Goal: Transaction & Acquisition: Purchase product/service

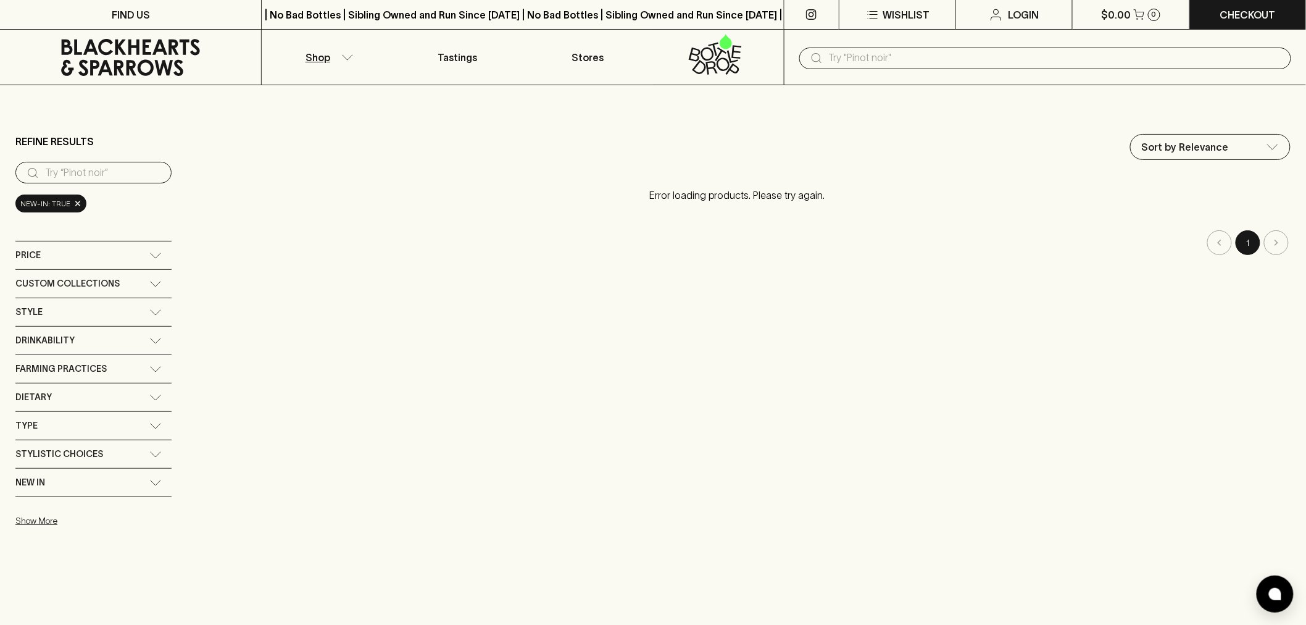
click at [146, 39] on icon at bounding box center [130, 57] width 139 height 37
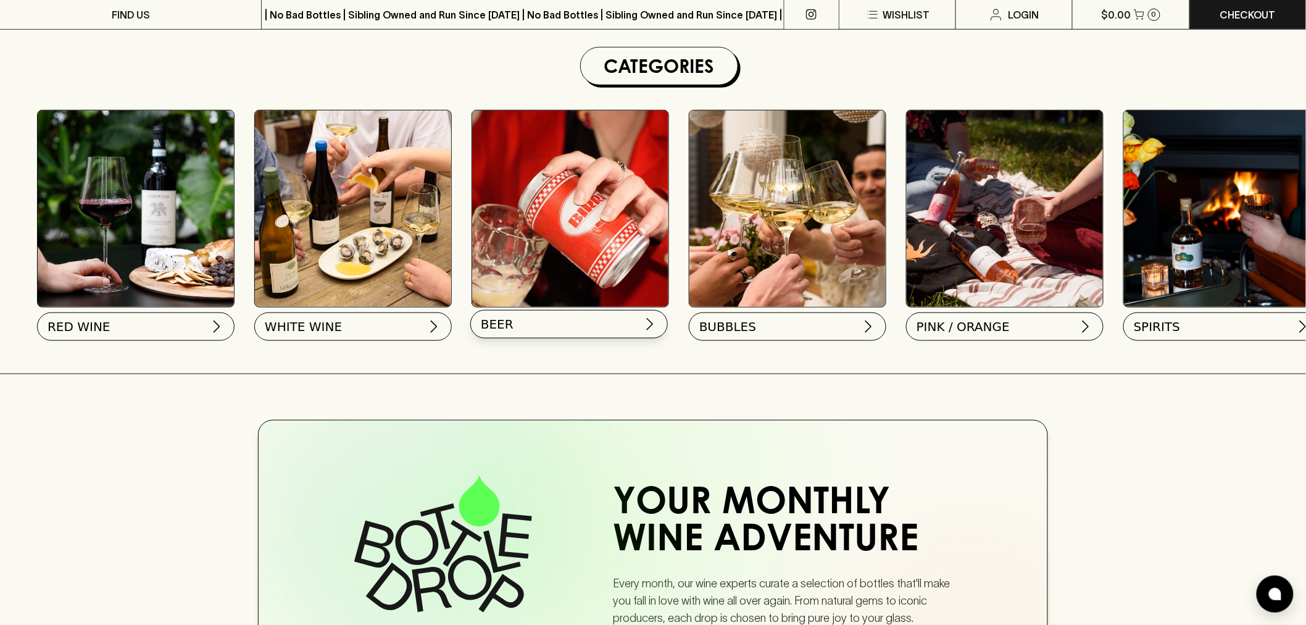
scroll to position [274, 0]
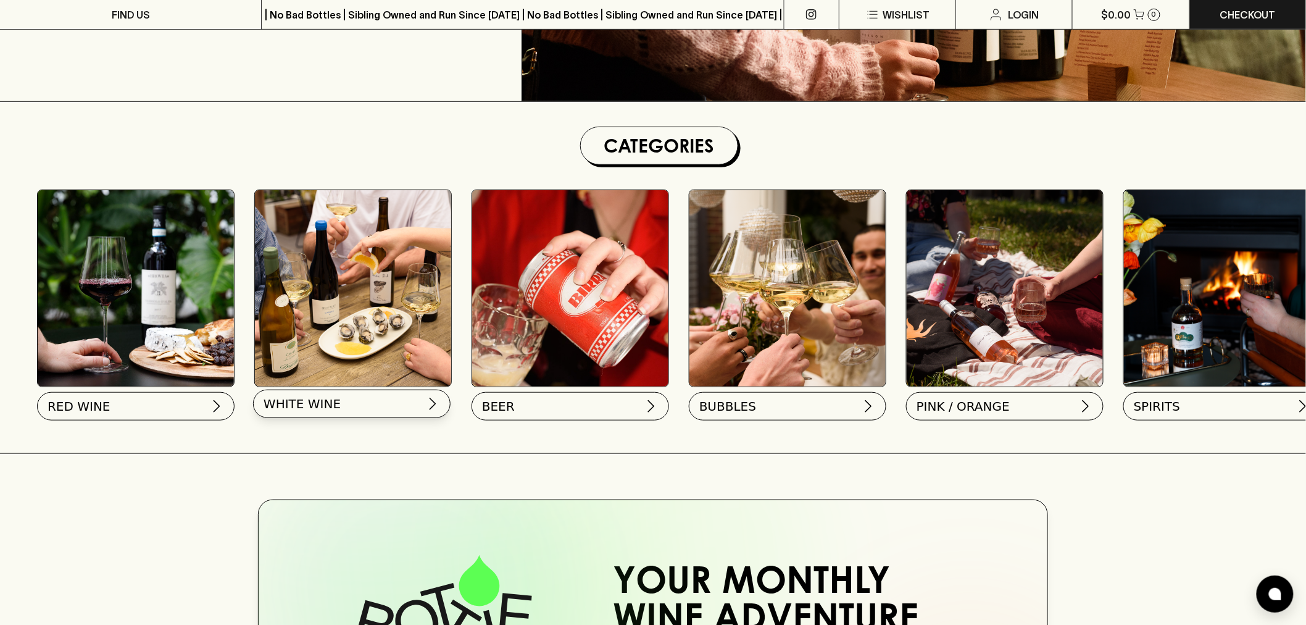
click at [331, 405] on span "WHITE WINE" at bounding box center [302, 403] width 77 height 17
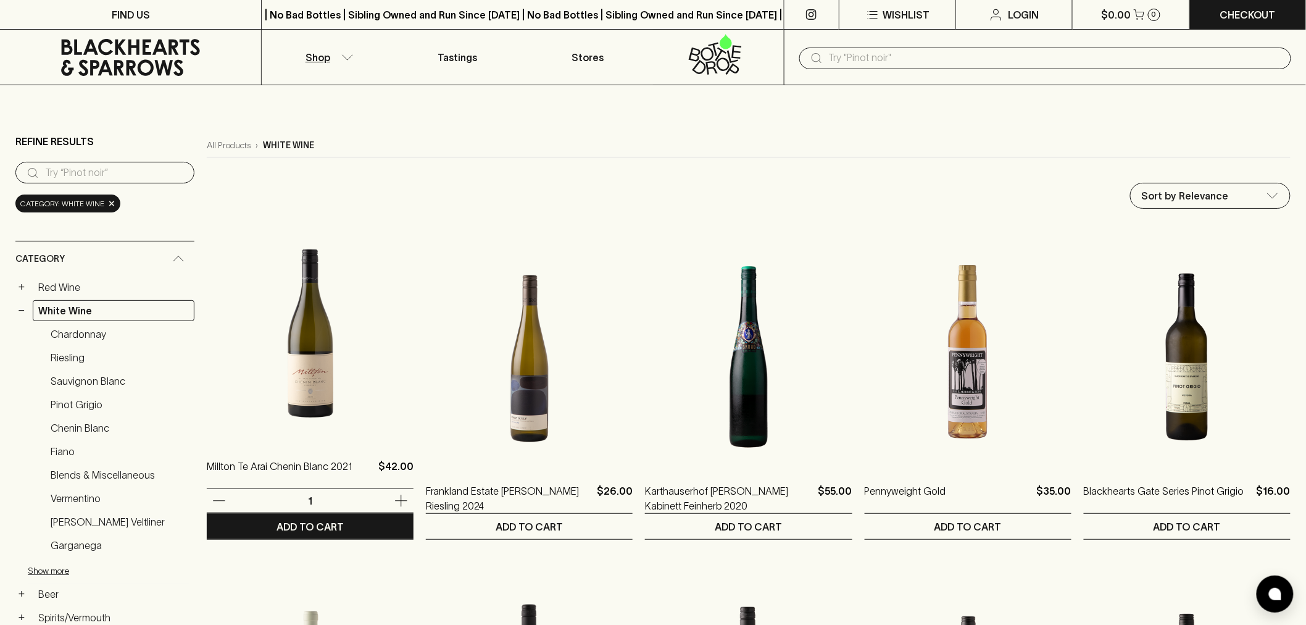
click at [298, 362] on img at bounding box center [310, 332] width 207 height 216
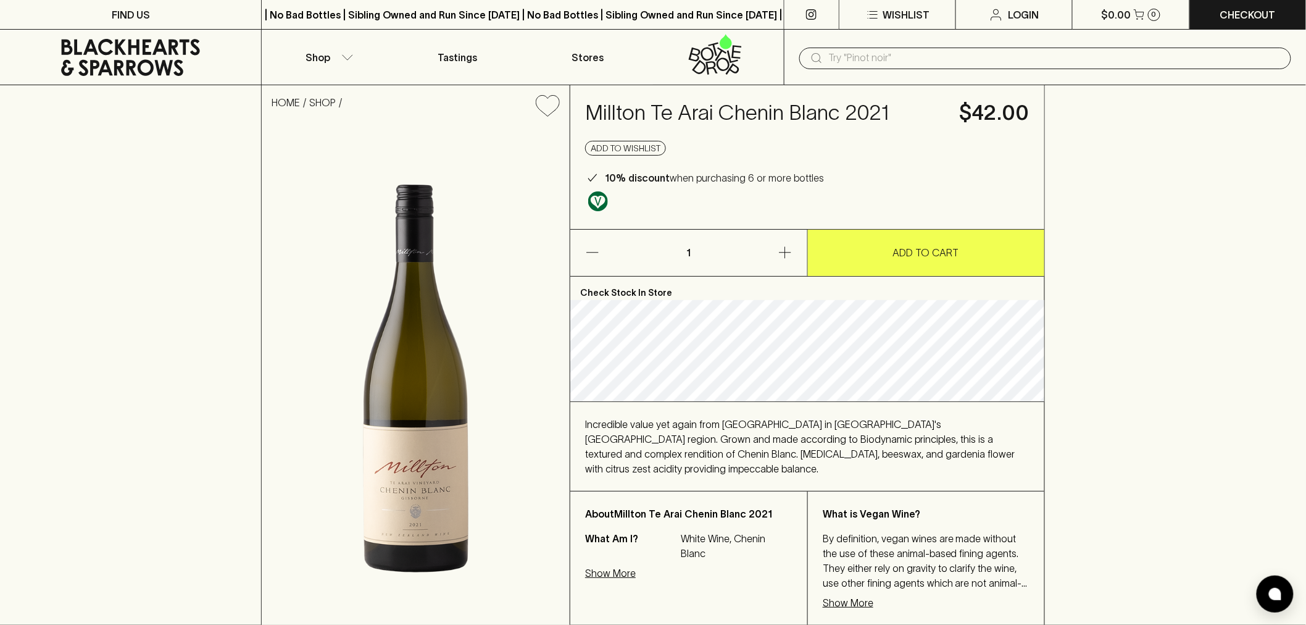
click at [924, 254] on p "ADD TO CART" at bounding box center [926, 252] width 66 height 15
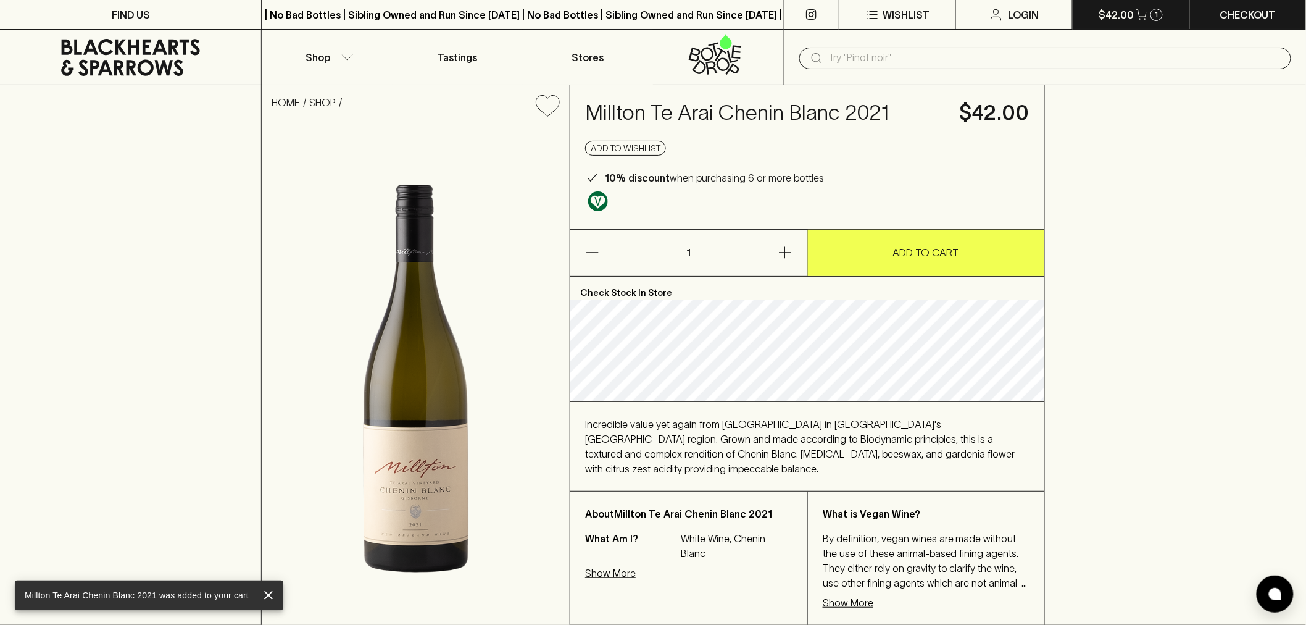
click at [1142, 14] on icon "button" at bounding box center [1141, 14] width 10 height 10
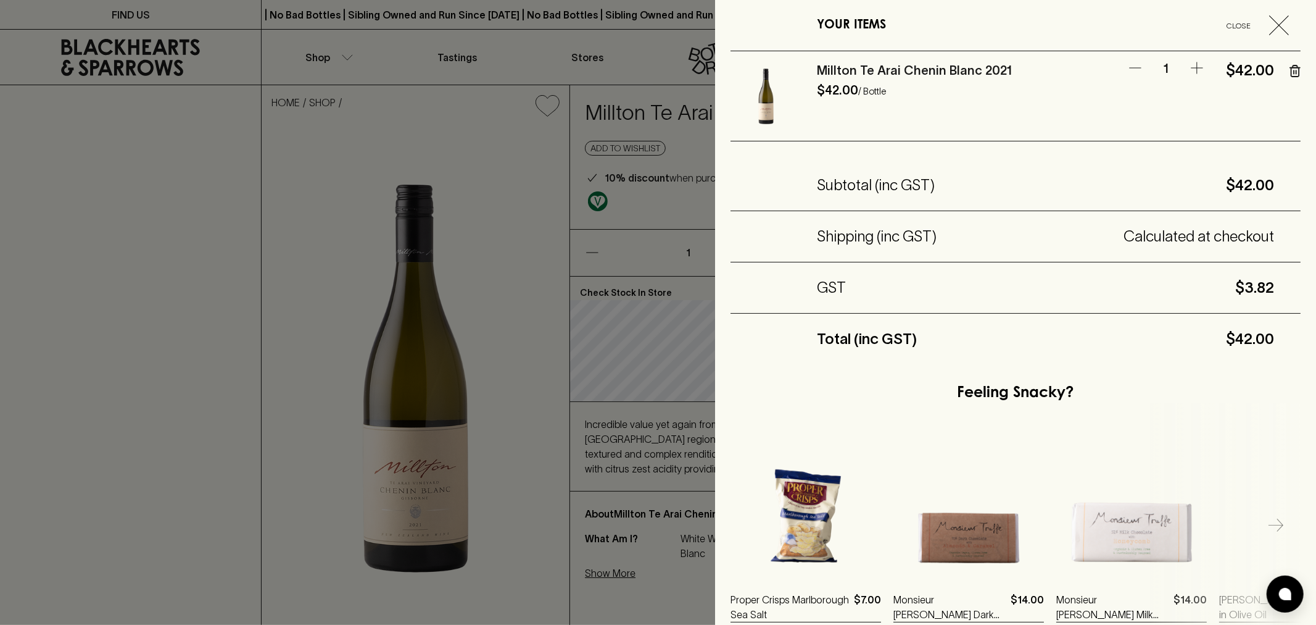
click at [1272, 23] on icon "button" at bounding box center [1280, 25] width 20 height 20
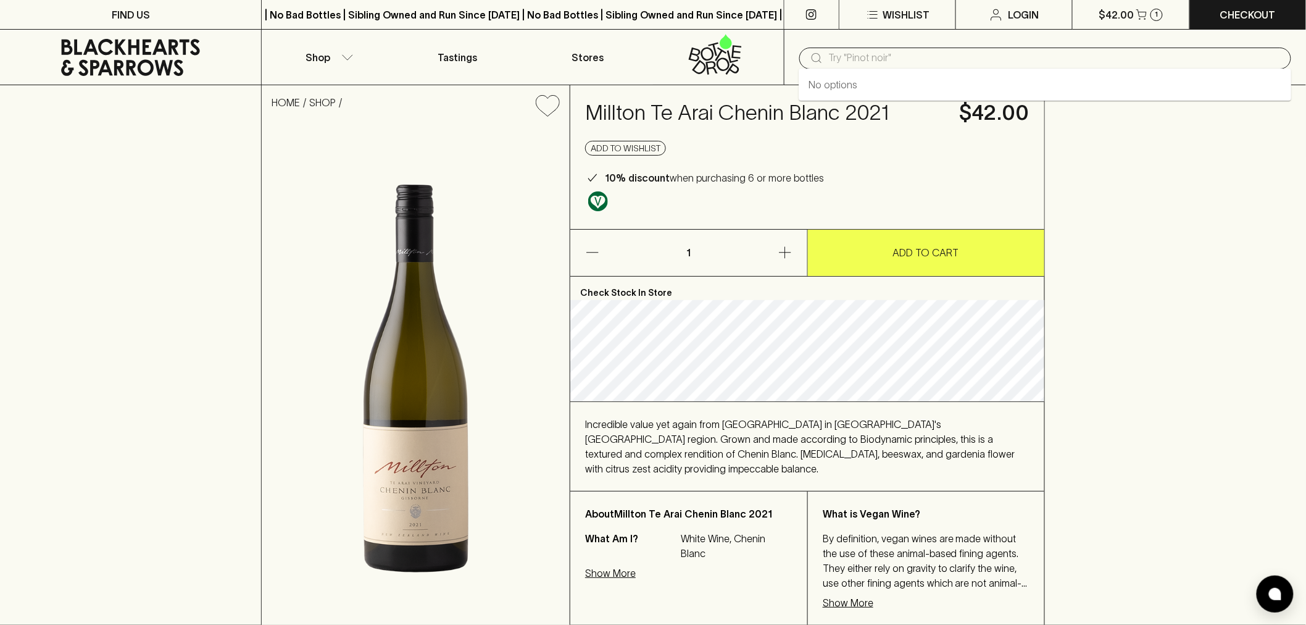
click at [867, 54] on input "text" at bounding box center [1055, 58] width 452 height 20
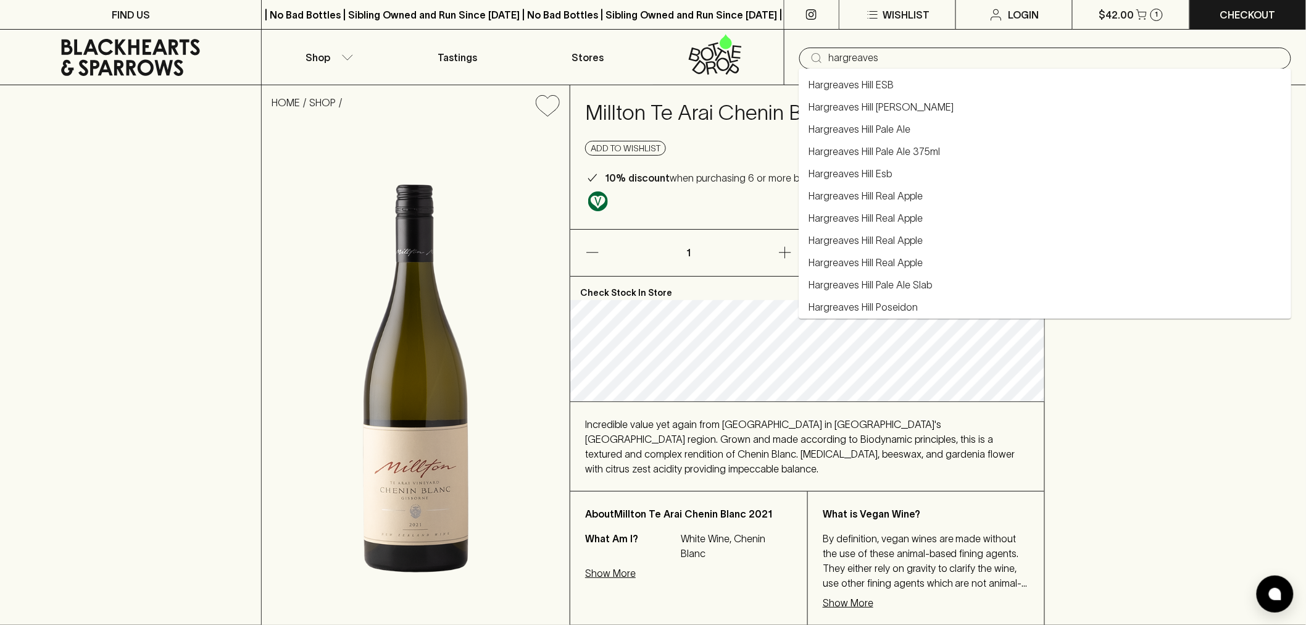
click at [910, 165] on li "Hargreaves Hill Esb" at bounding box center [1045, 173] width 493 height 22
type input "Hargreaves Hill Esb"
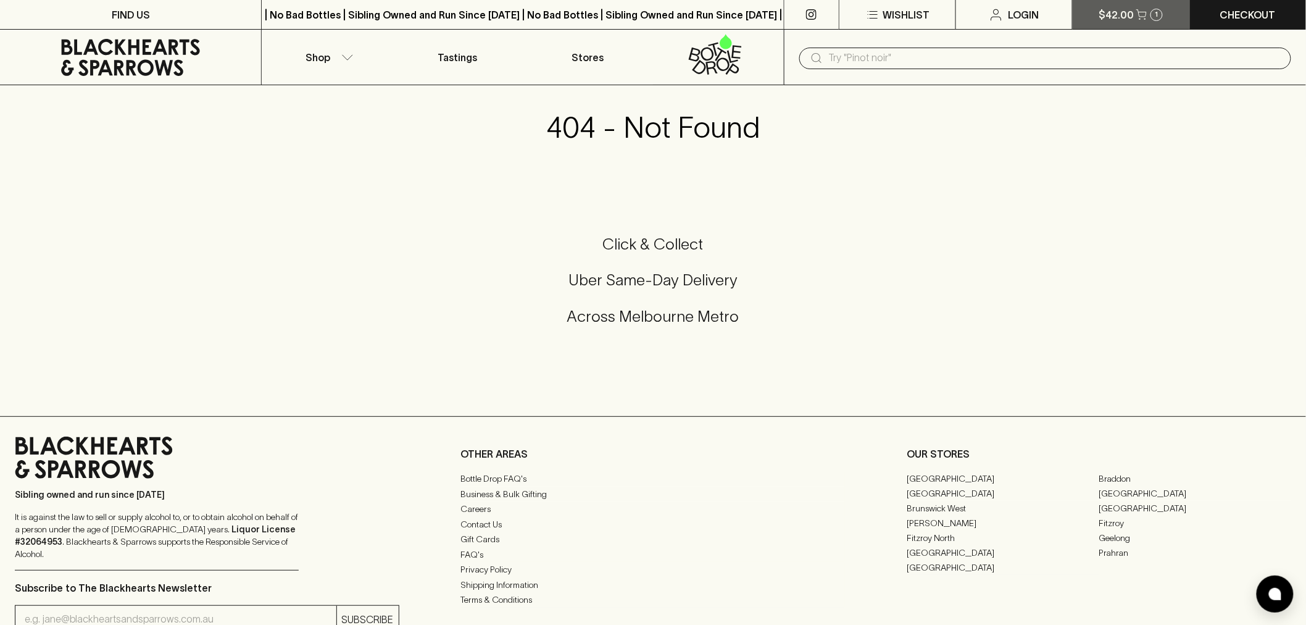
click at [1136, 16] on icon "button" at bounding box center [1141, 14] width 10 height 10
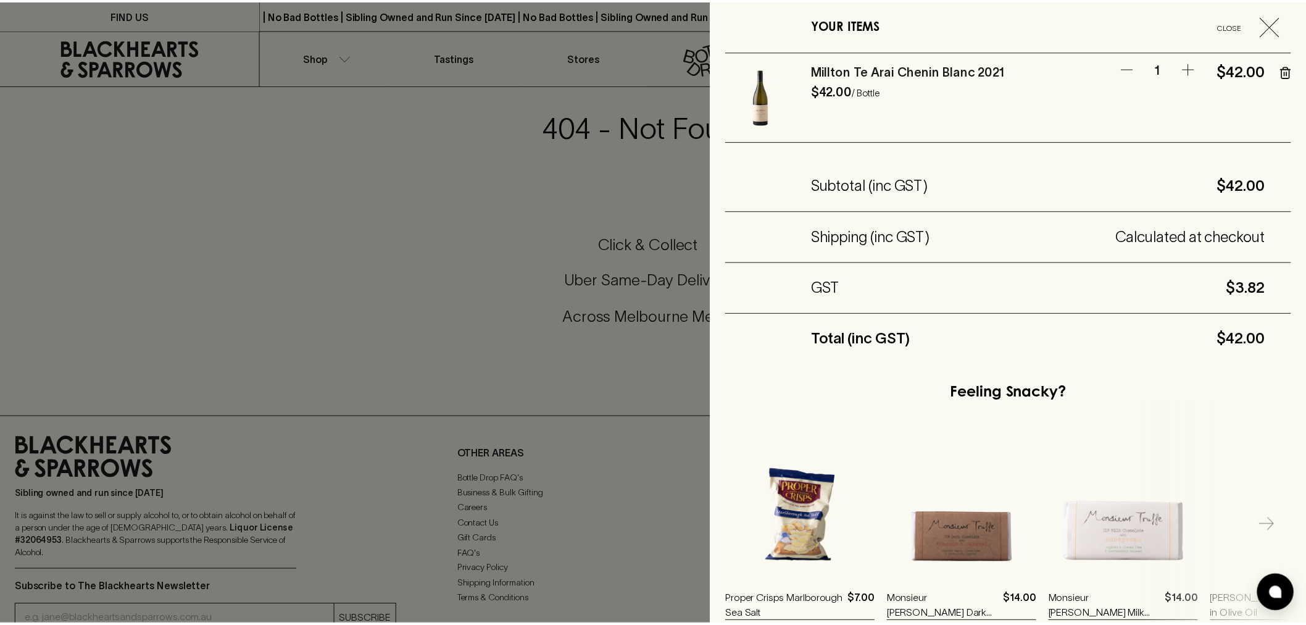
scroll to position [123, 0]
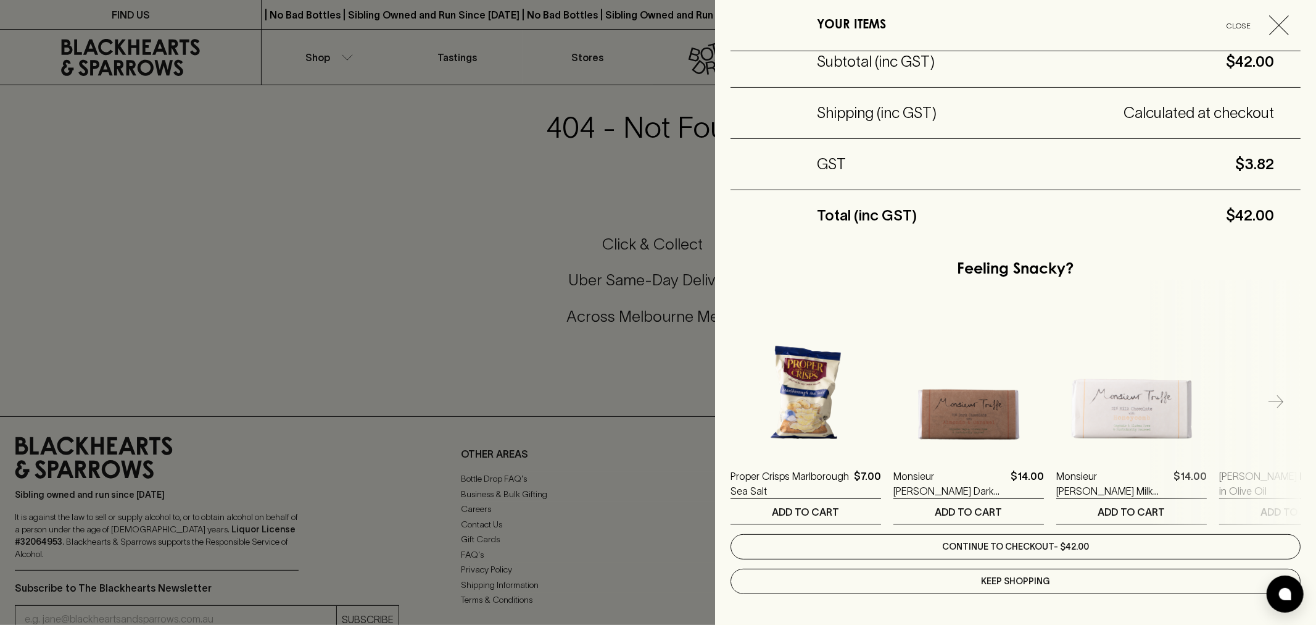
click at [1012, 545] on link "Continue to checkout - $42.00" at bounding box center [1016, 546] width 570 height 25
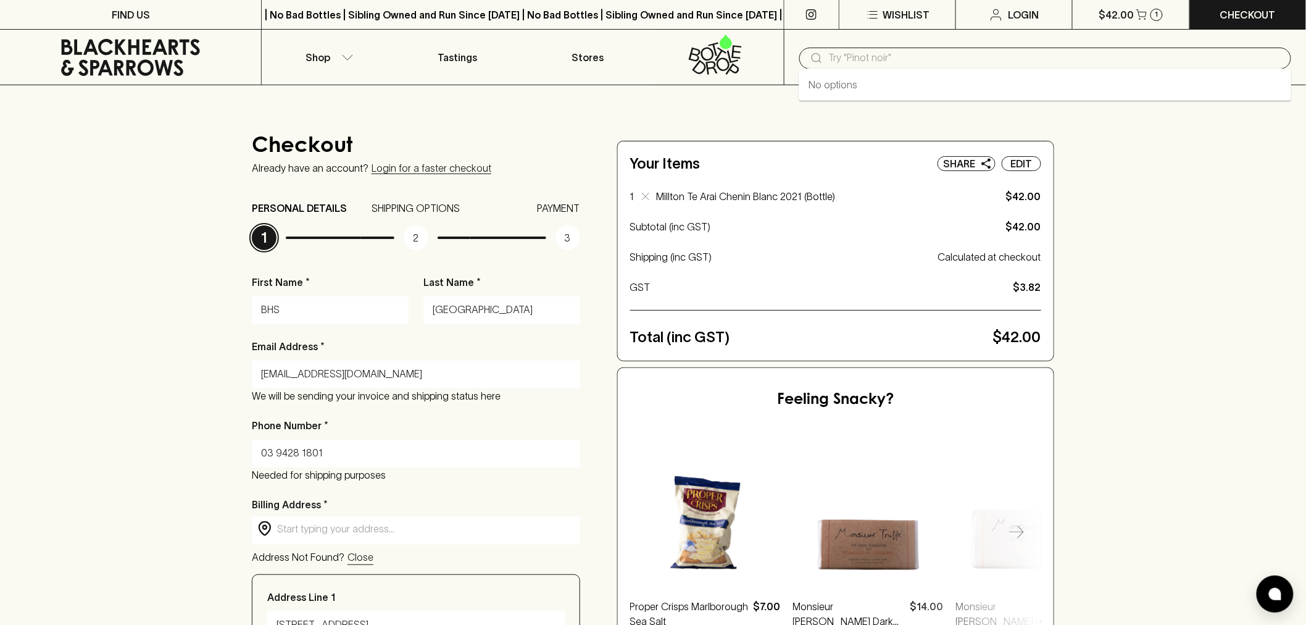
click at [936, 57] on input "text" at bounding box center [1055, 58] width 452 height 20
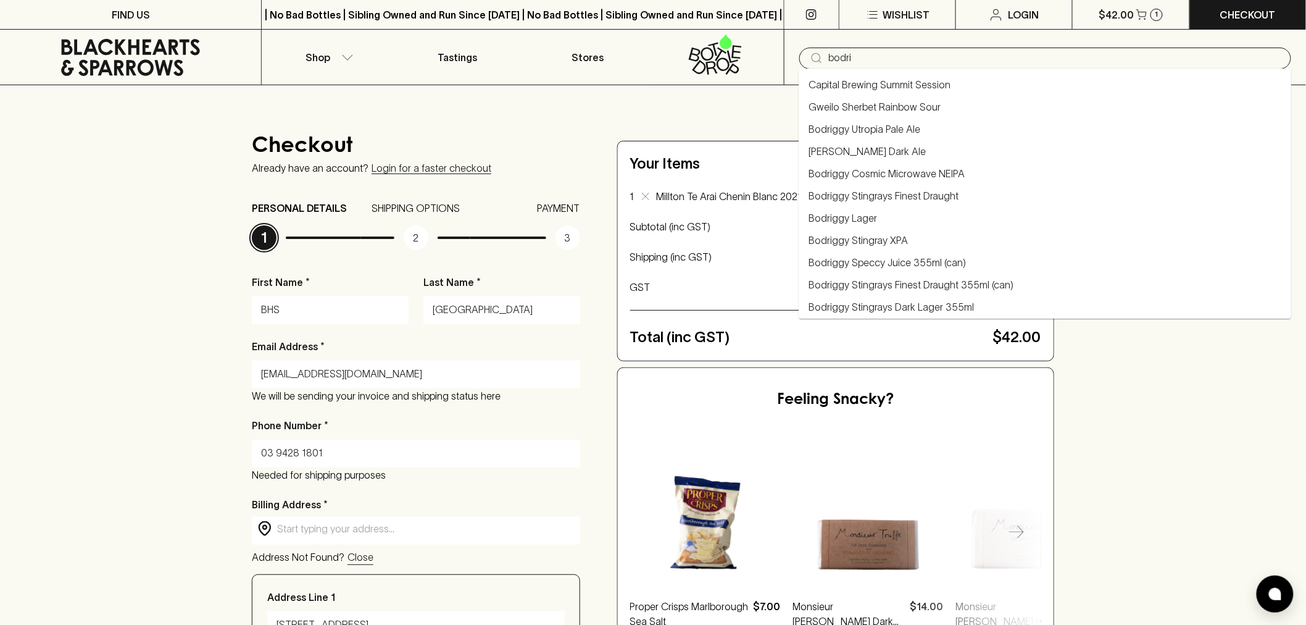
click at [892, 213] on li "Bodriggy Lager" at bounding box center [1045, 218] width 493 height 22
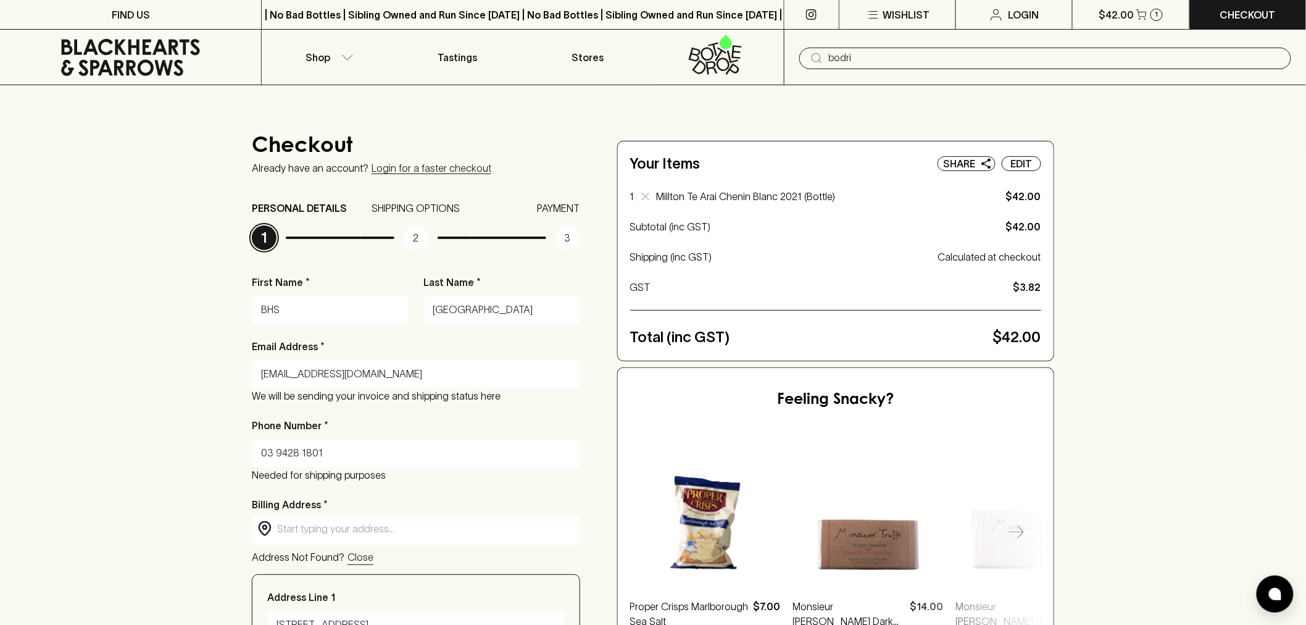
type input "Bodriggy Lager"
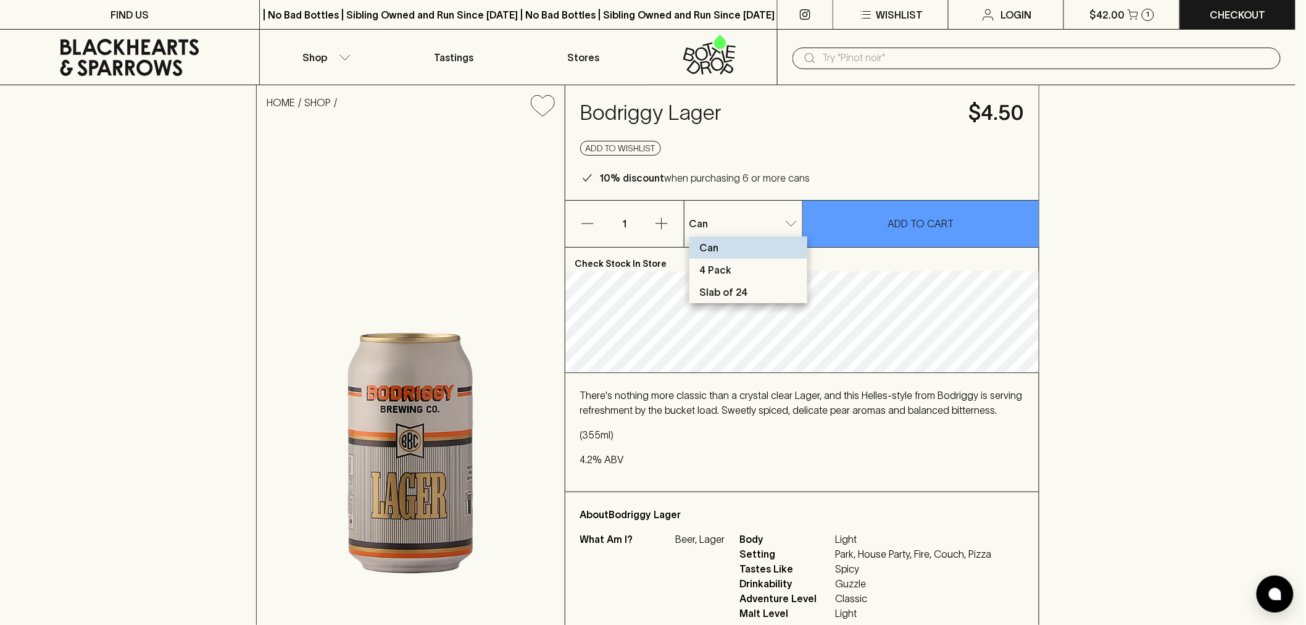
click at [751, 285] on li "Slab of 24" at bounding box center [748, 292] width 118 height 22
type input "2"
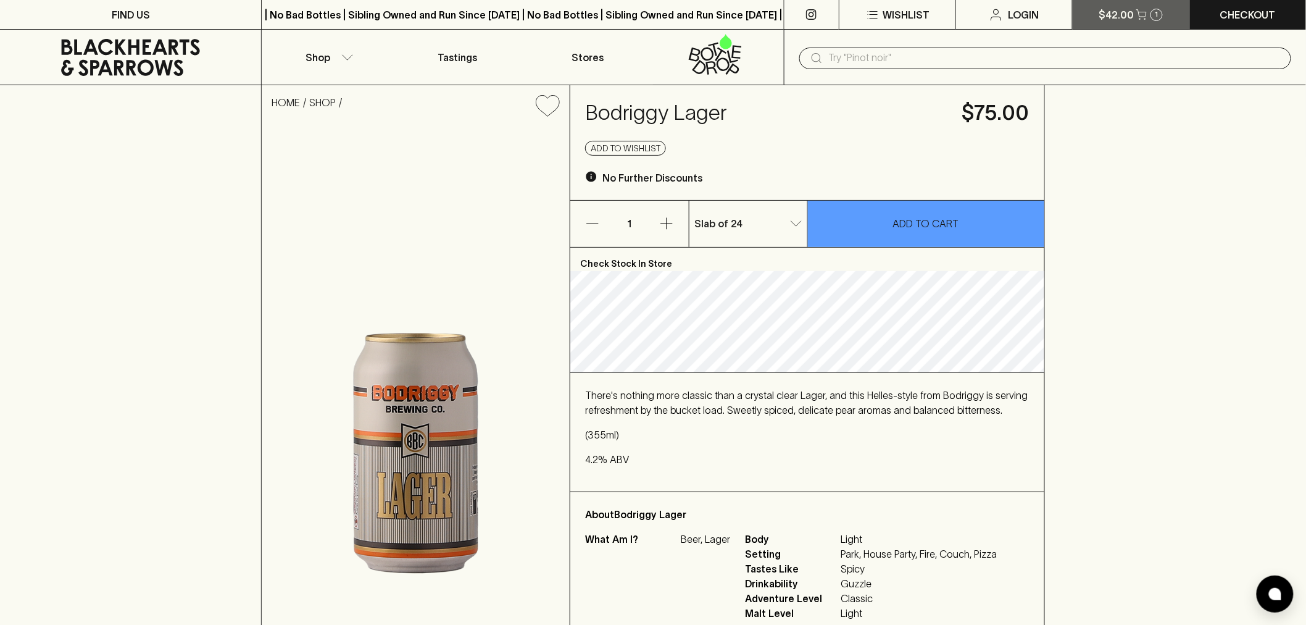
click at [1138, 11] on icon "button" at bounding box center [1141, 14] width 10 height 10
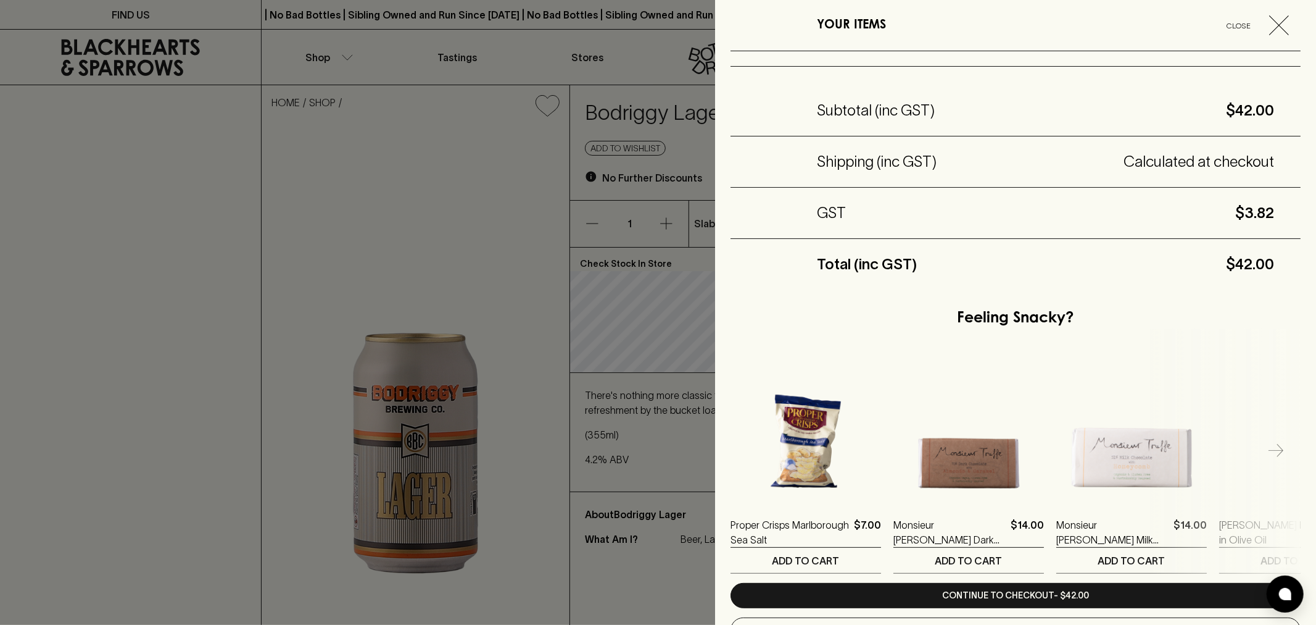
scroll to position [123, 0]
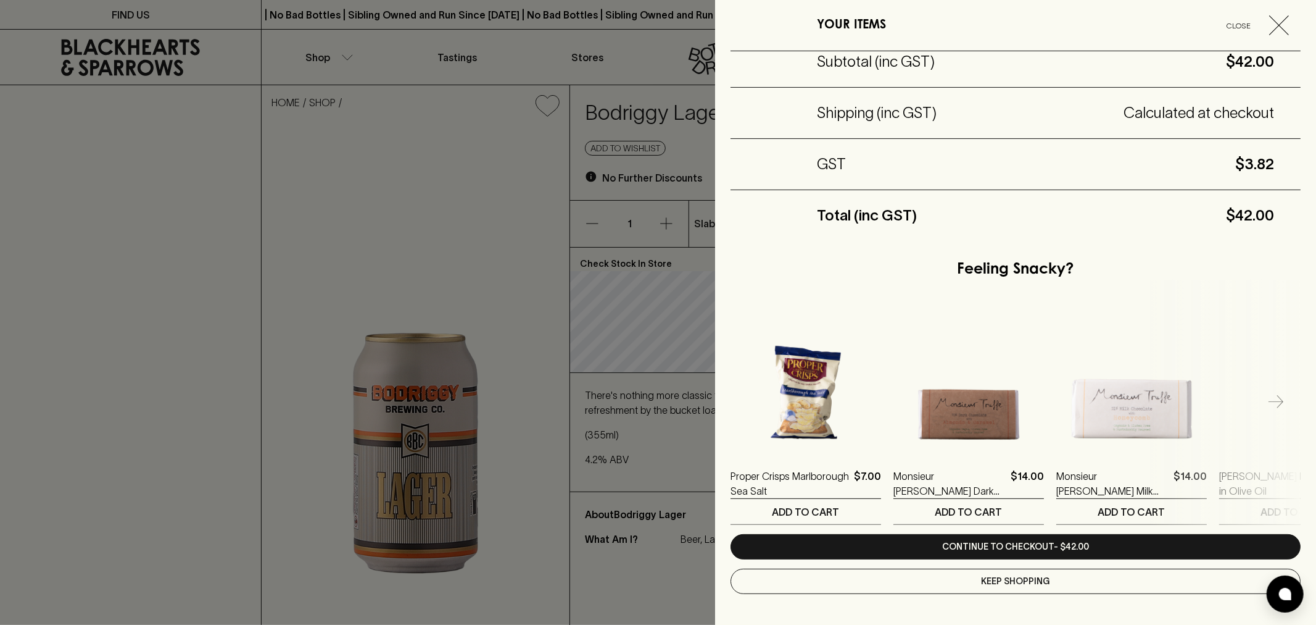
click at [480, 142] on div at bounding box center [658, 312] width 1316 height 625
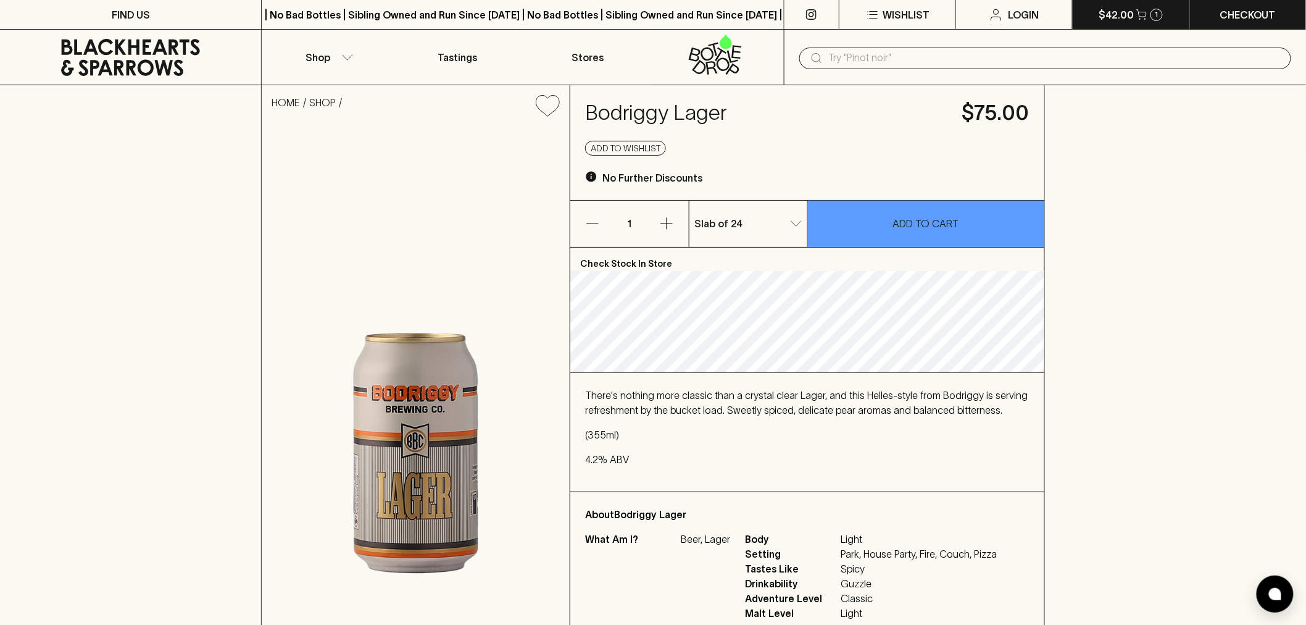
click at [1139, 14] on icon "button" at bounding box center [1141, 14] width 10 height 10
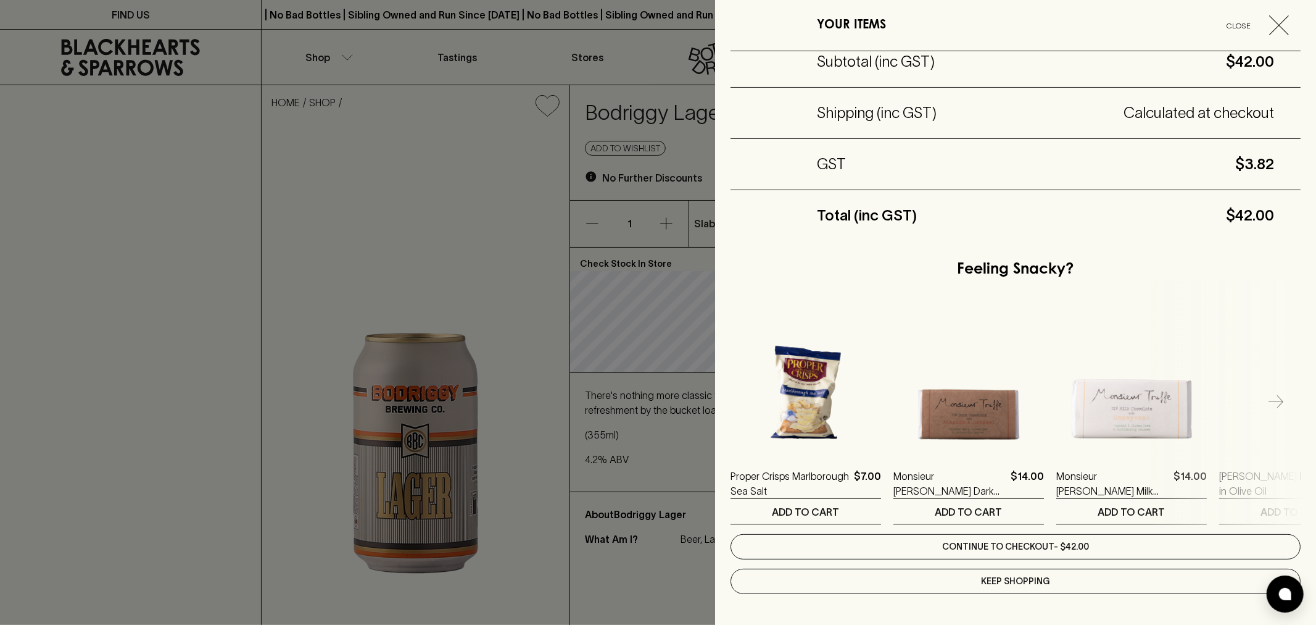
click at [1022, 546] on link "Continue to checkout - $42.00" at bounding box center [1016, 546] width 570 height 25
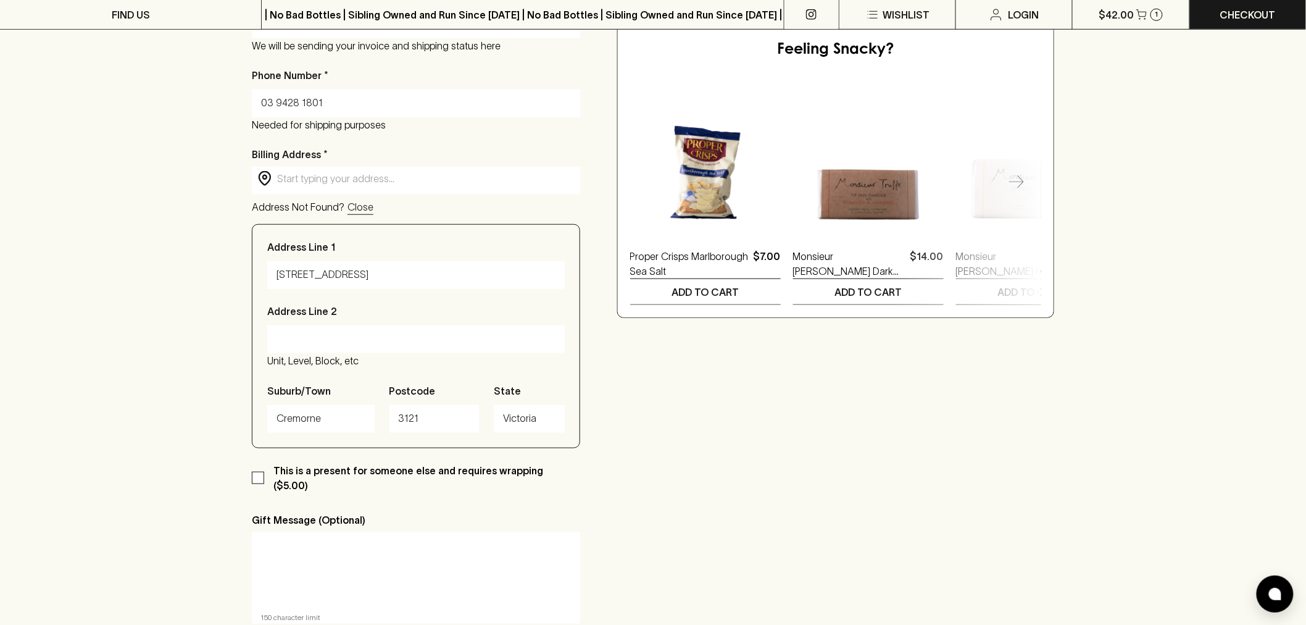
scroll to position [411, 0]
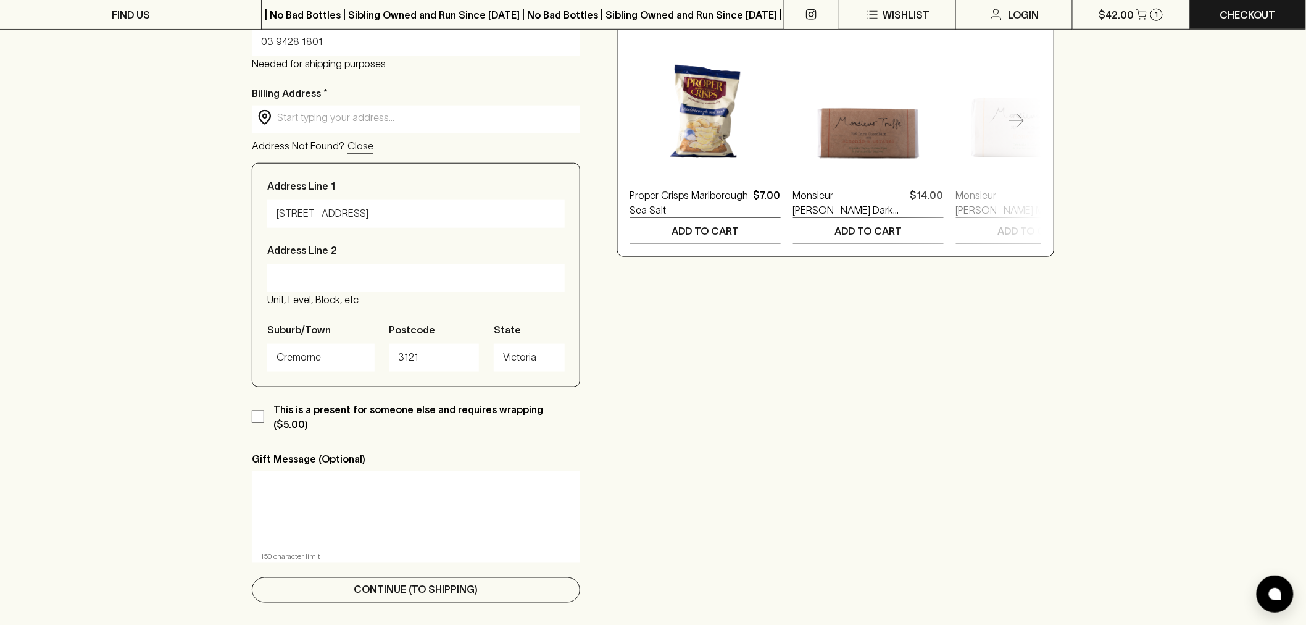
click at [423, 582] on p "Continue (To Shipping)" at bounding box center [416, 589] width 124 height 15
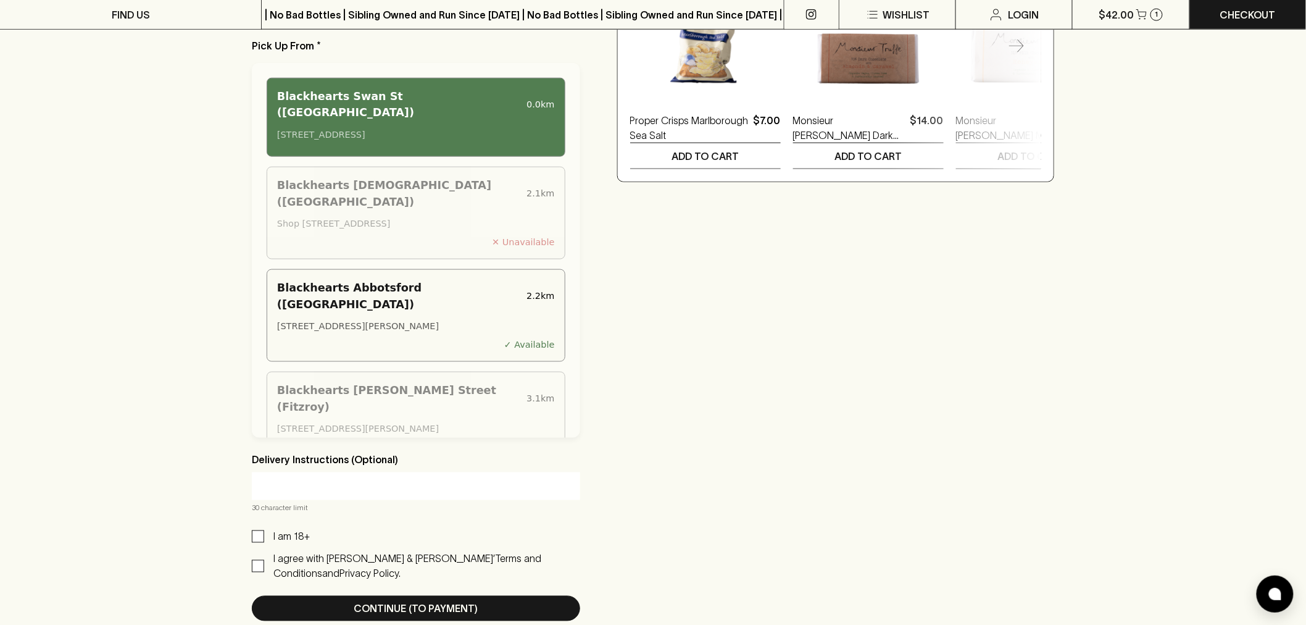
scroll to position [206, 0]
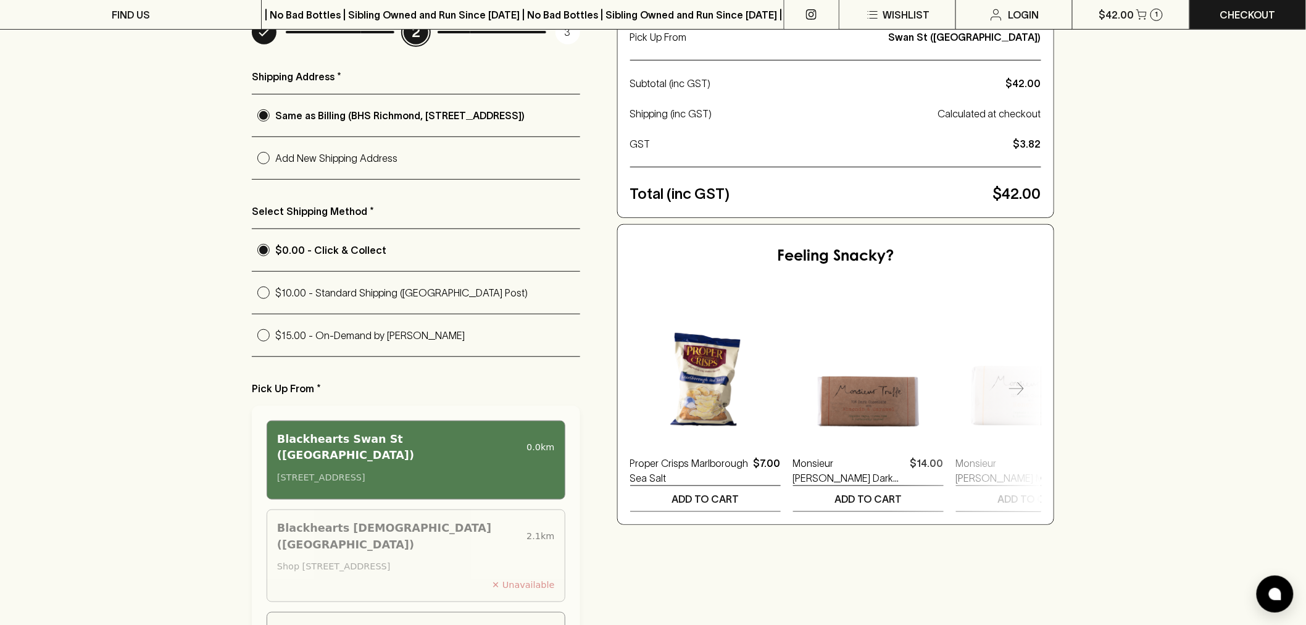
click at [294, 343] on p "$15.00 - On-Demand by [PERSON_NAME]" at bounding box center [427, 335] width 305 height 15
click at [275, 343] on input "$15.00 - On-Demand by [PERSON_NAME]" at bounding box center [263, 334] width 23 height 23
radio input "true"
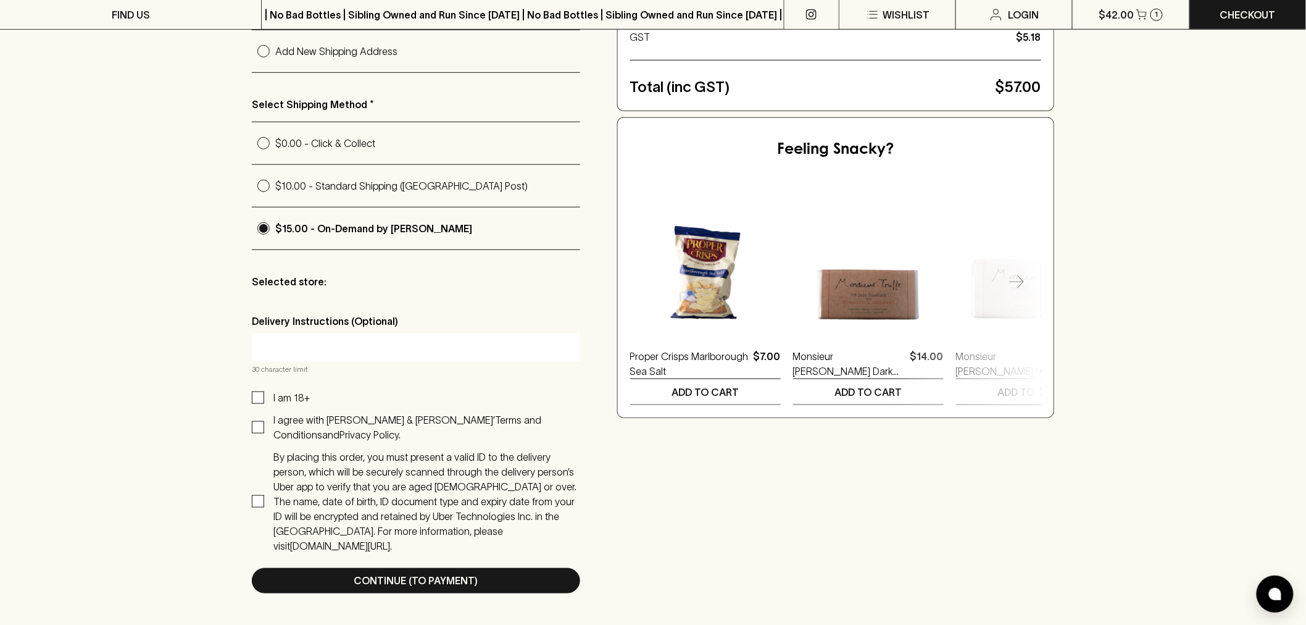
scroll to position [343, 0]
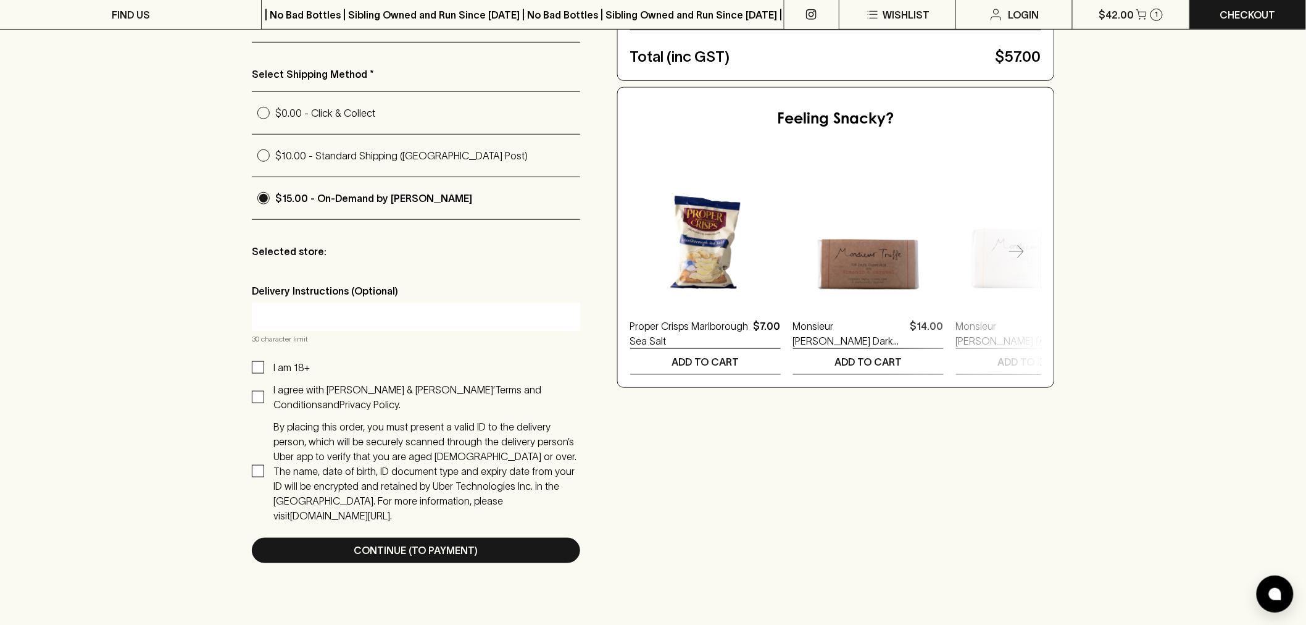
click at [296, 323] on input "text" at bounding box center [416, 317] width 310 height 20
click at [904, 495] on div "Checkout Already have an account? Login for a faster checkout PERSONAL DETAILS …" at bounding box center [653, 177] width 802 height 771
click at [958, 481] on div "Checkout Already have an account? Login for a faster checkout PERSONAL DETAILS …" at bounding box center [653, 177] width 802 height 771
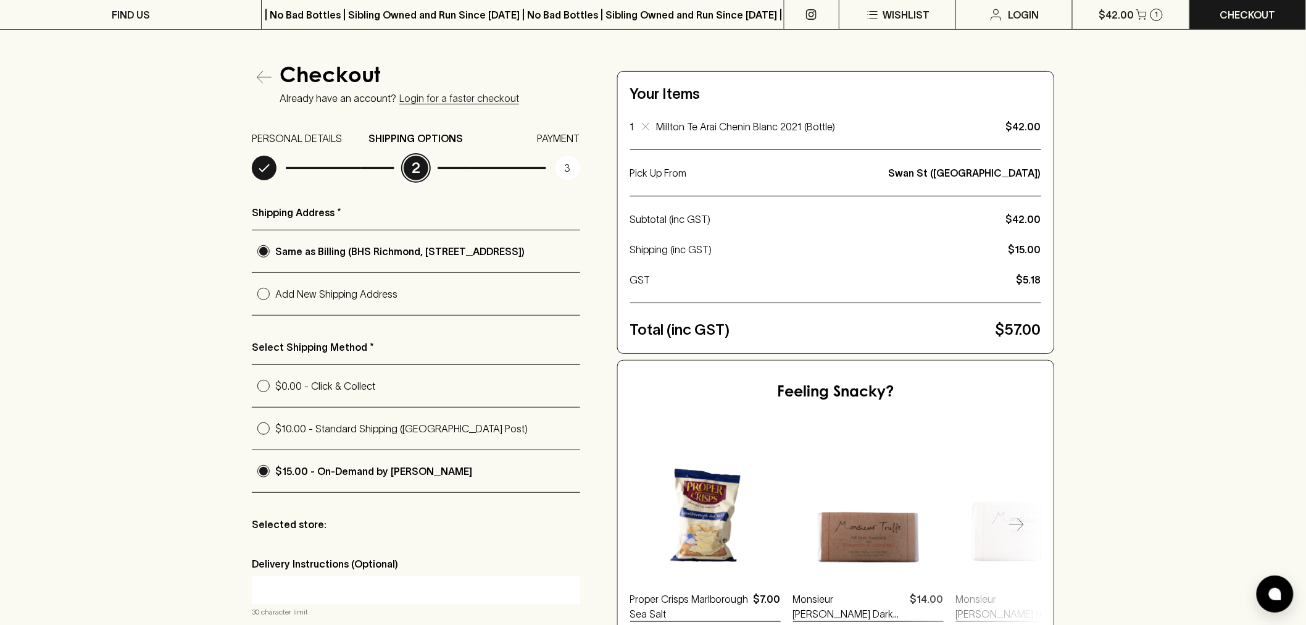
scroll to position [69, 0]
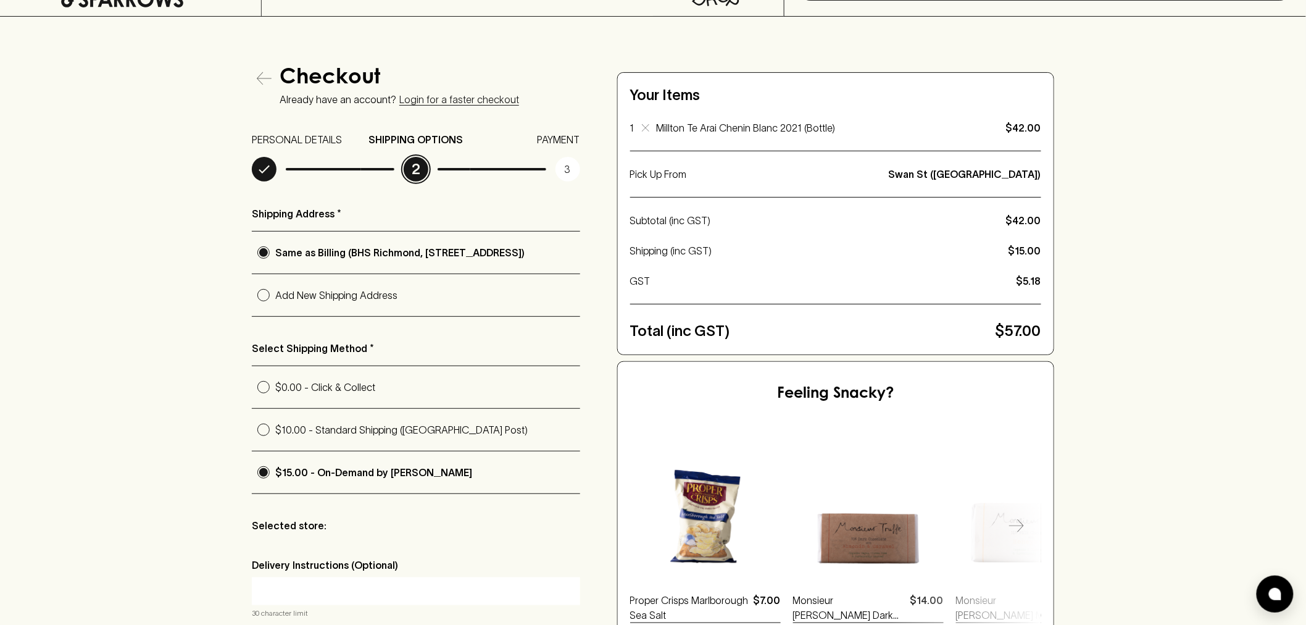
click at [205, 381] on div "Checkout Already have an account? Login for a faster checkout PERSONAL DETAILS …" at bounding box center [653, 452] width 1306 height 870
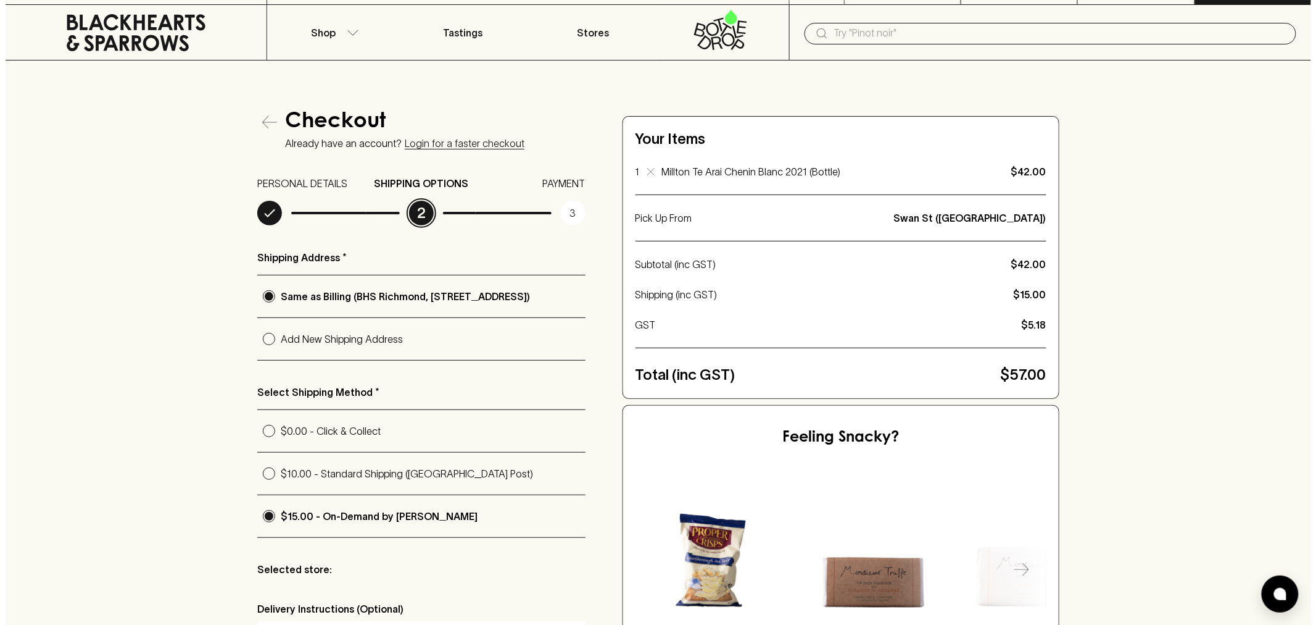
scroll to position [0, 0]
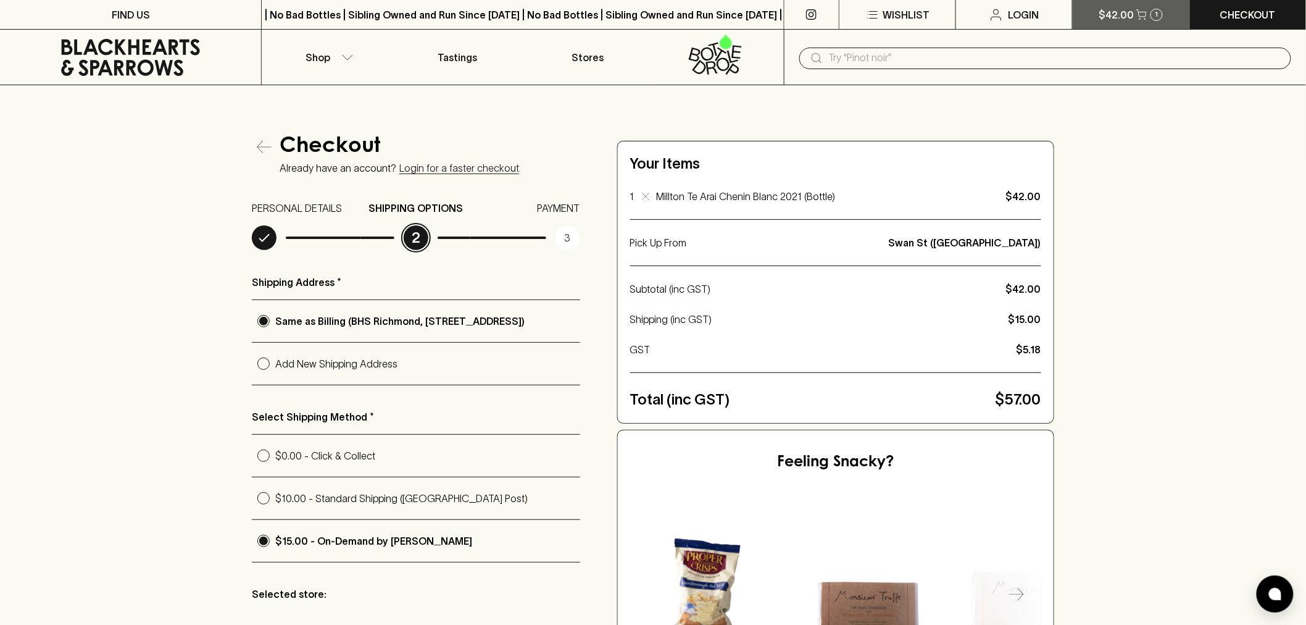
click at [1133, 15] on button "$42.00 1" at bounding box center [1131, 14] width 117 height 29
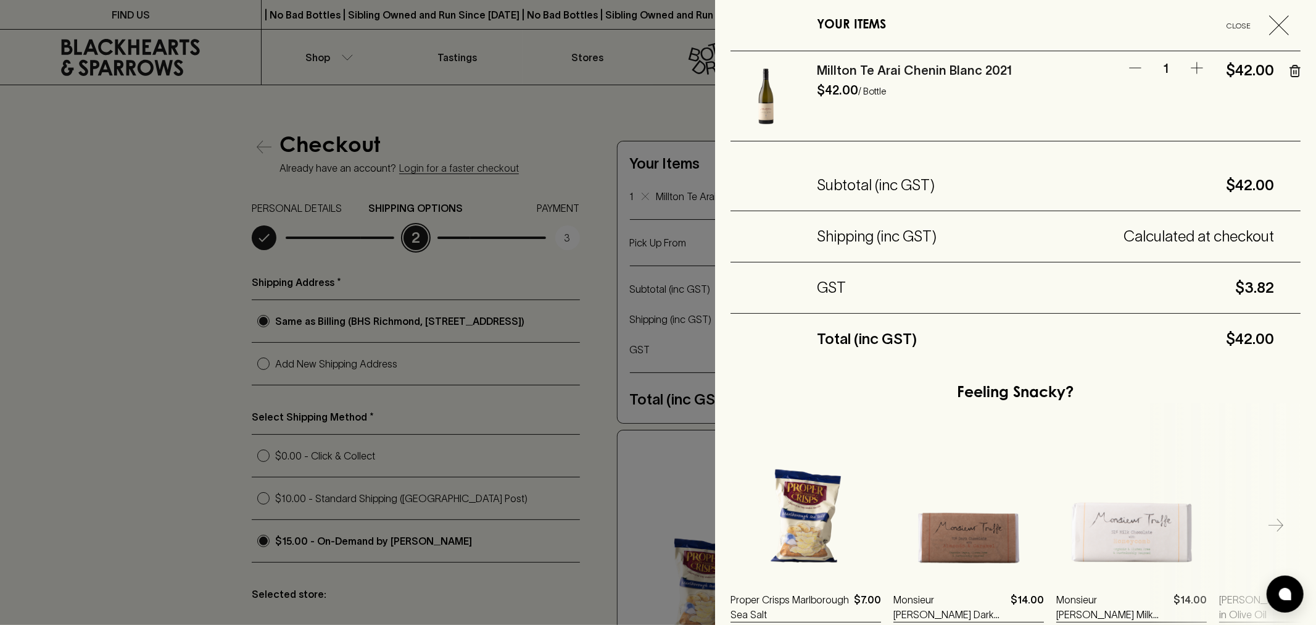
click at [1290, 71] on icon "button" at bounding box center [1295, 71] width 11 height 12
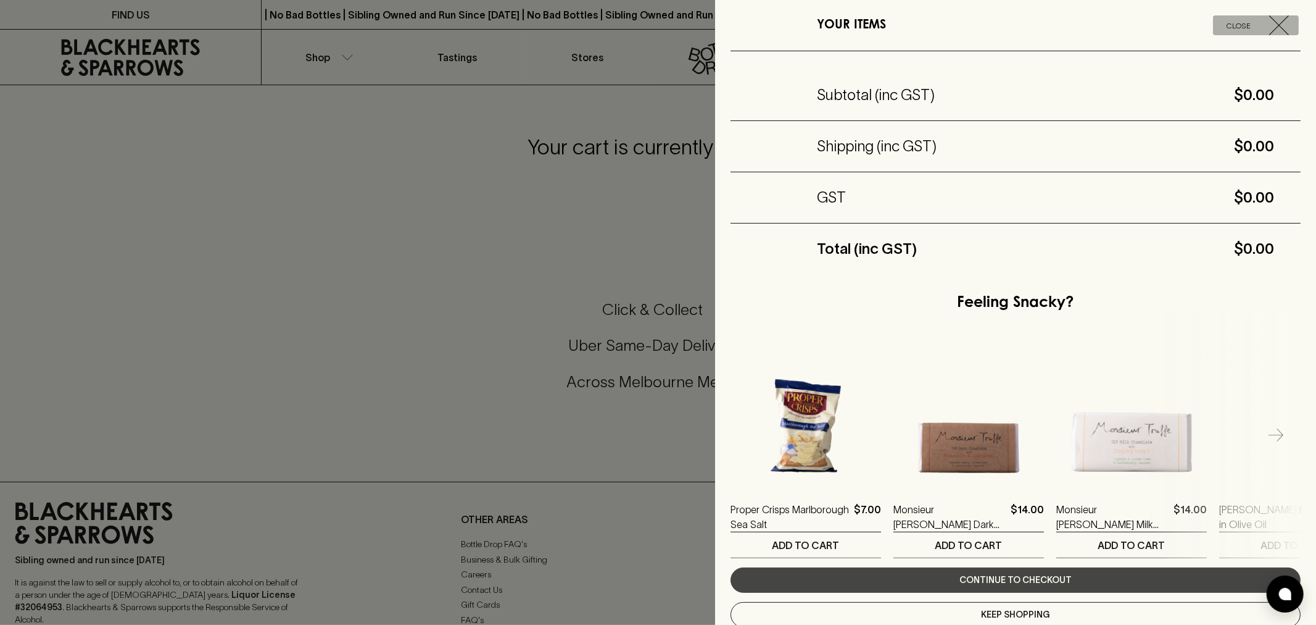
click at [1270, 25] on icon "button" at bounding box center [1280, 25] width 20 height 20
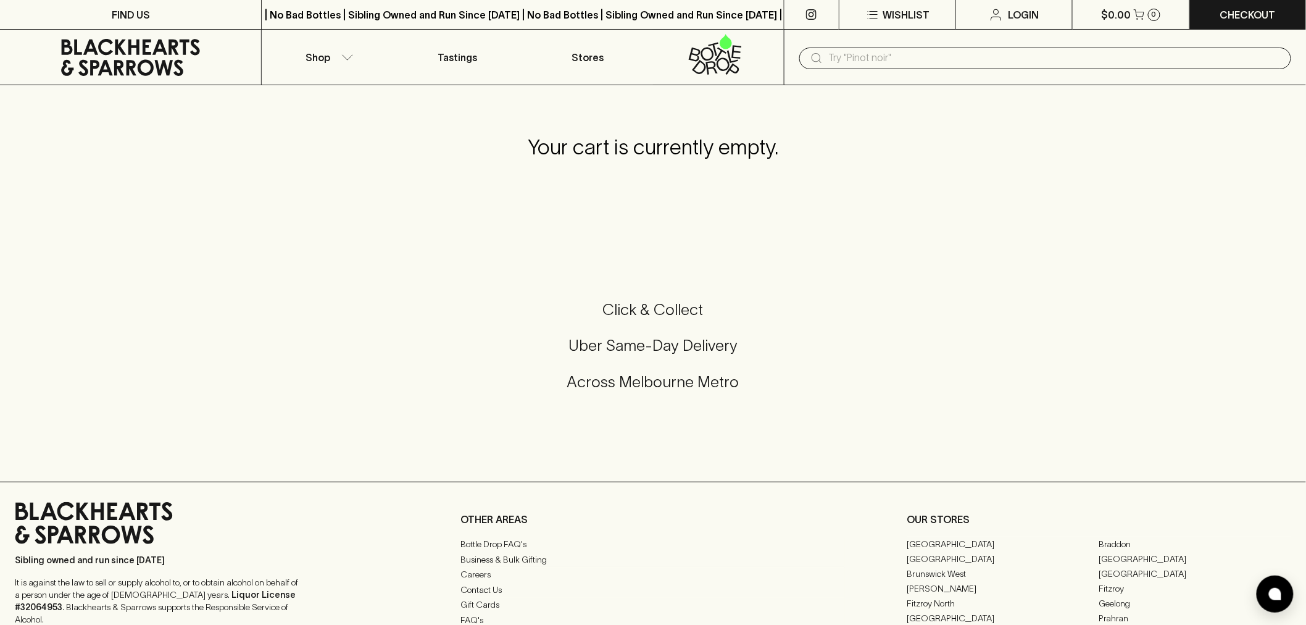
click at [923, 56] on input "text" at bounding box center [1055, 58] width 452 height 20
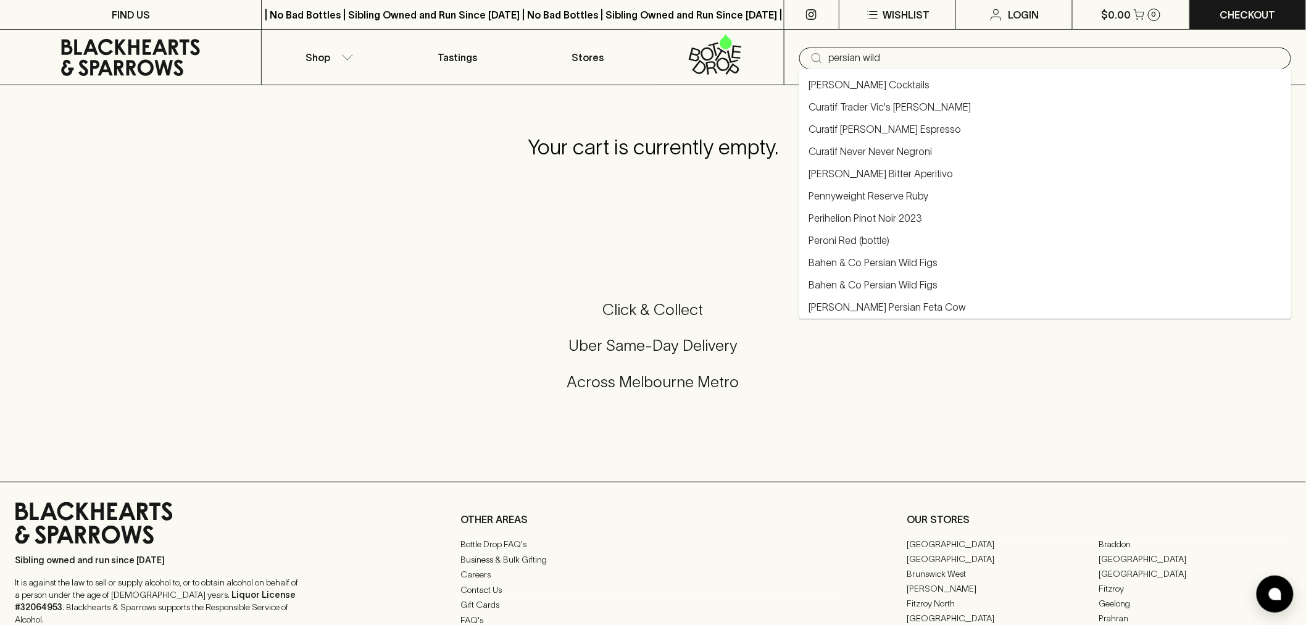
click at [913, 257] on link "Bahen & Co Persian Wild Figs" at bounding box center [873, 262] width 129 height 15
type input "Bahen & Co Persian Wild Figs"
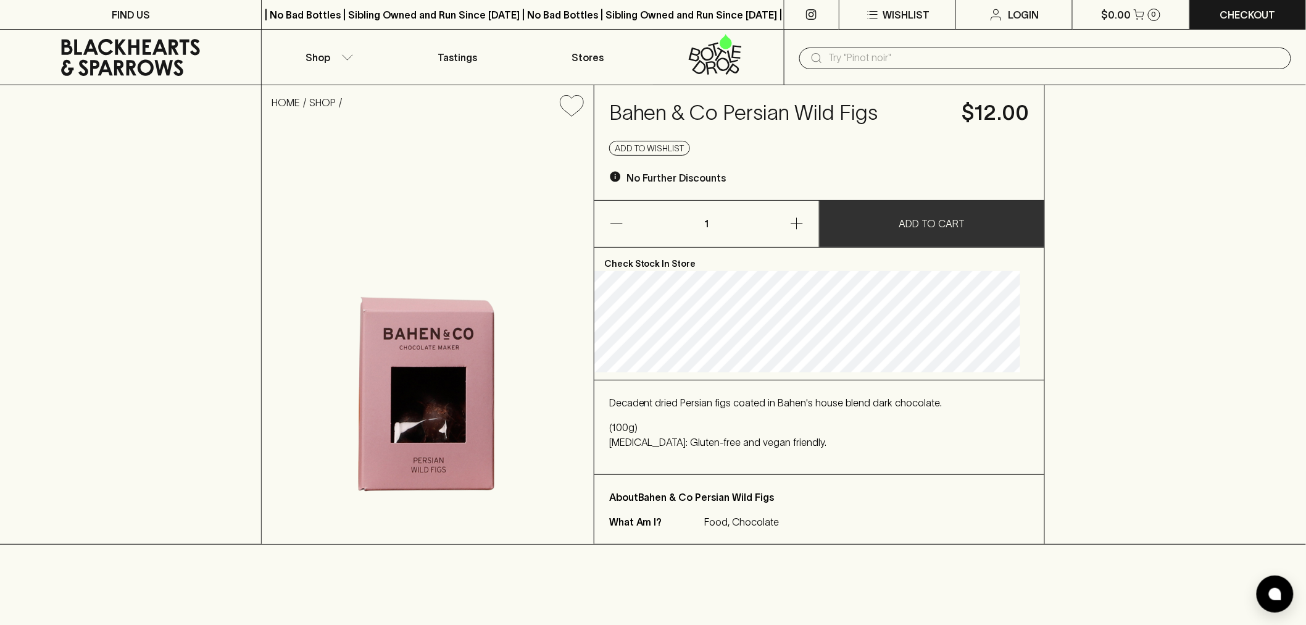
click at [955, 217] on p "ADD TO CART" at bounding box center [932, 223] width 66 height 15
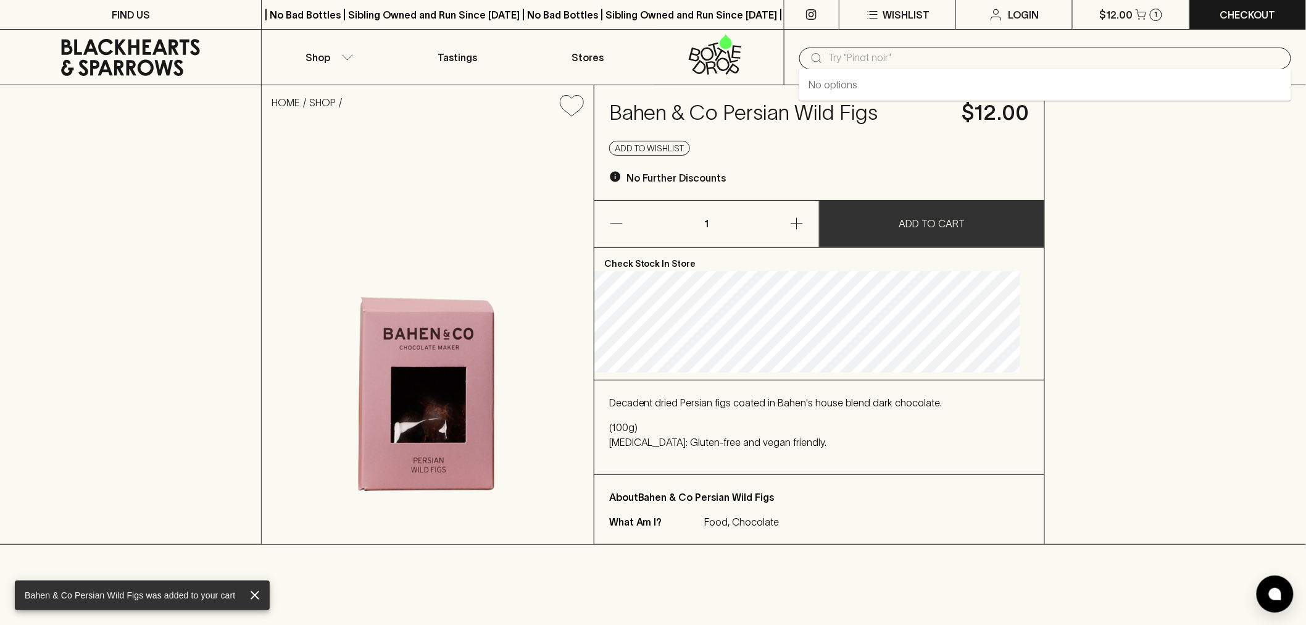
click at [878, 64] on input "text" at bounding box center [1055, 58] width 452 height 20
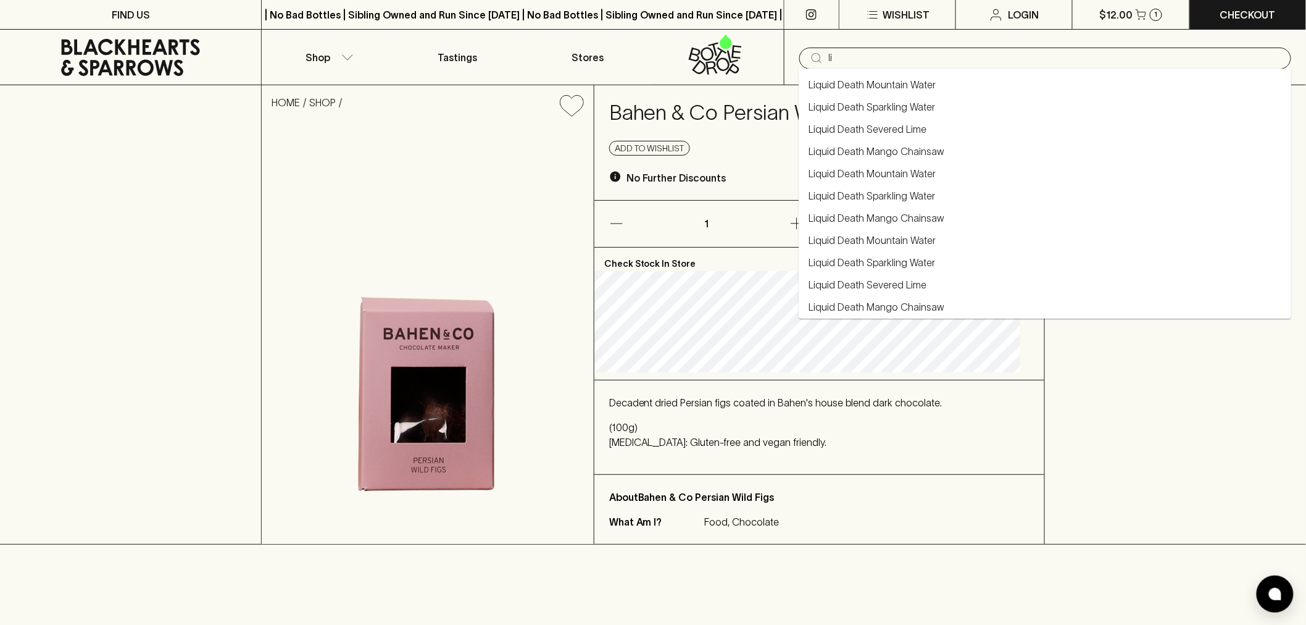
type input "l"
type input "really good"
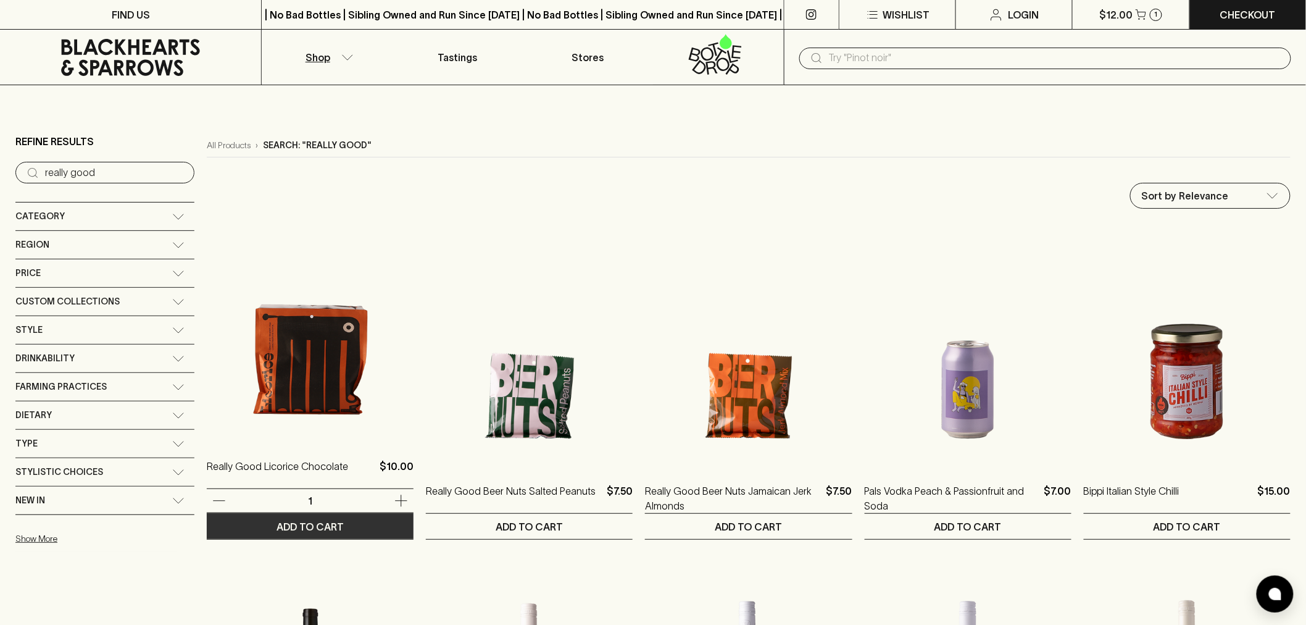
click at [304, 522] on p "ADD TO CART" at bounding box center [309, 526] width 67 height 15
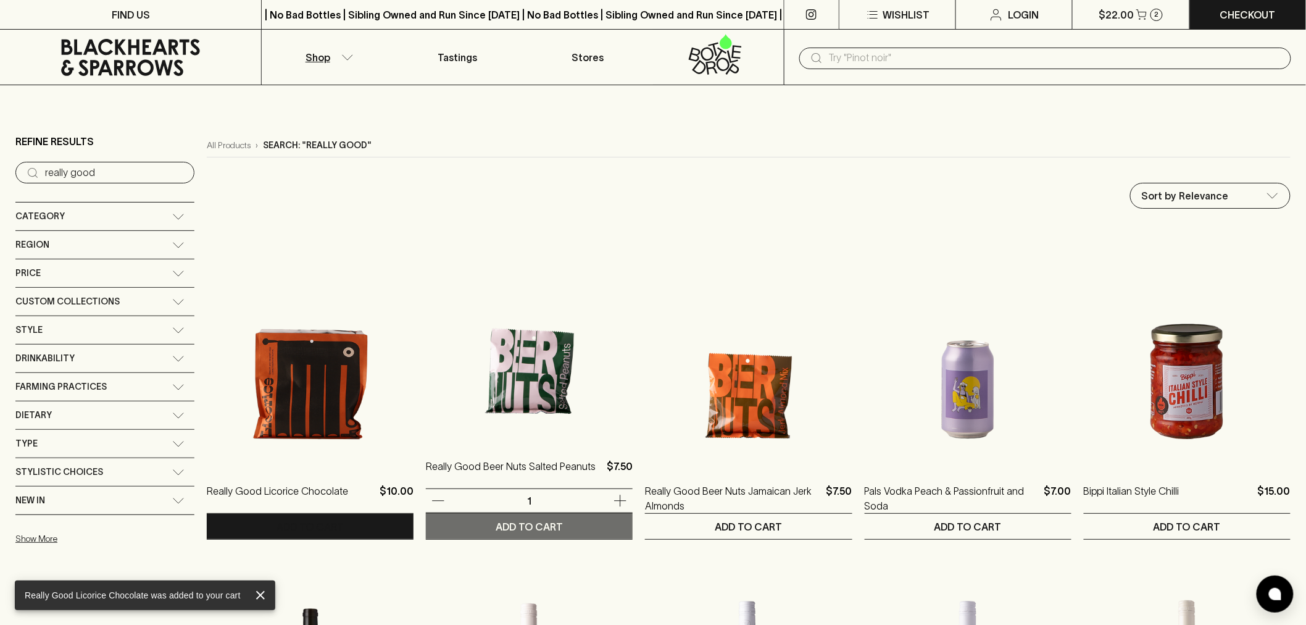
click at [522, 525] on p "ADD TO CART" at bounding box center [529, 526] width 67 height 15
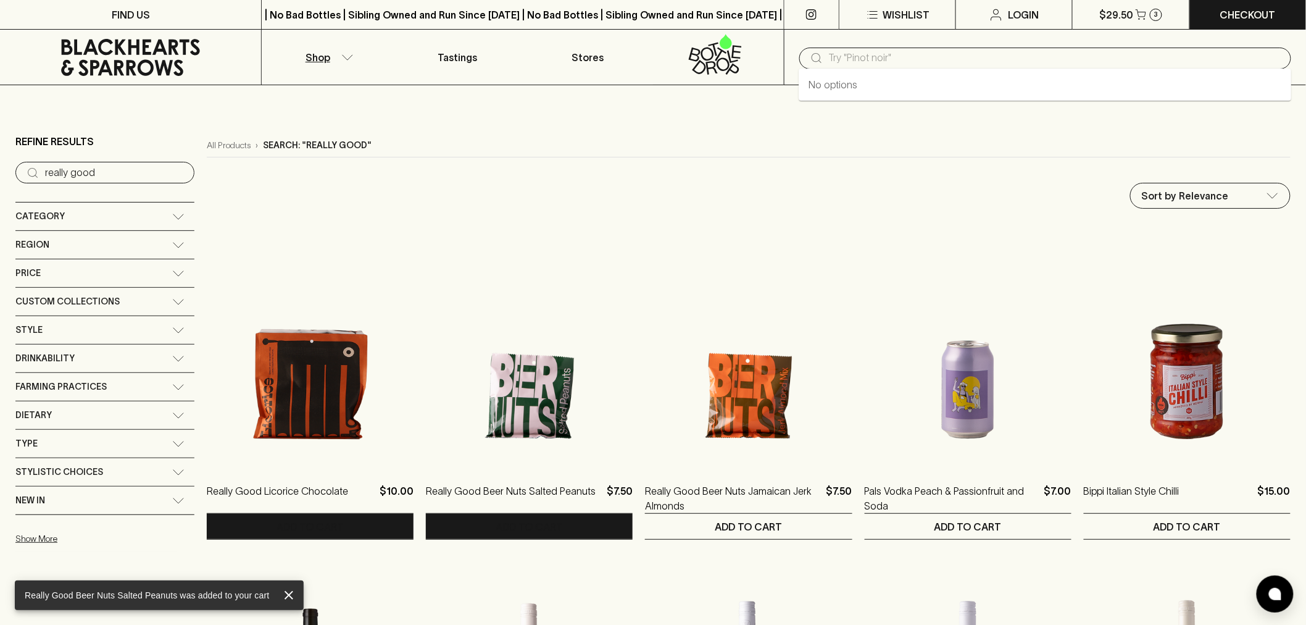
click at [853, 56] on input "text" at bounding box center [1055, 58] width 452 height 20
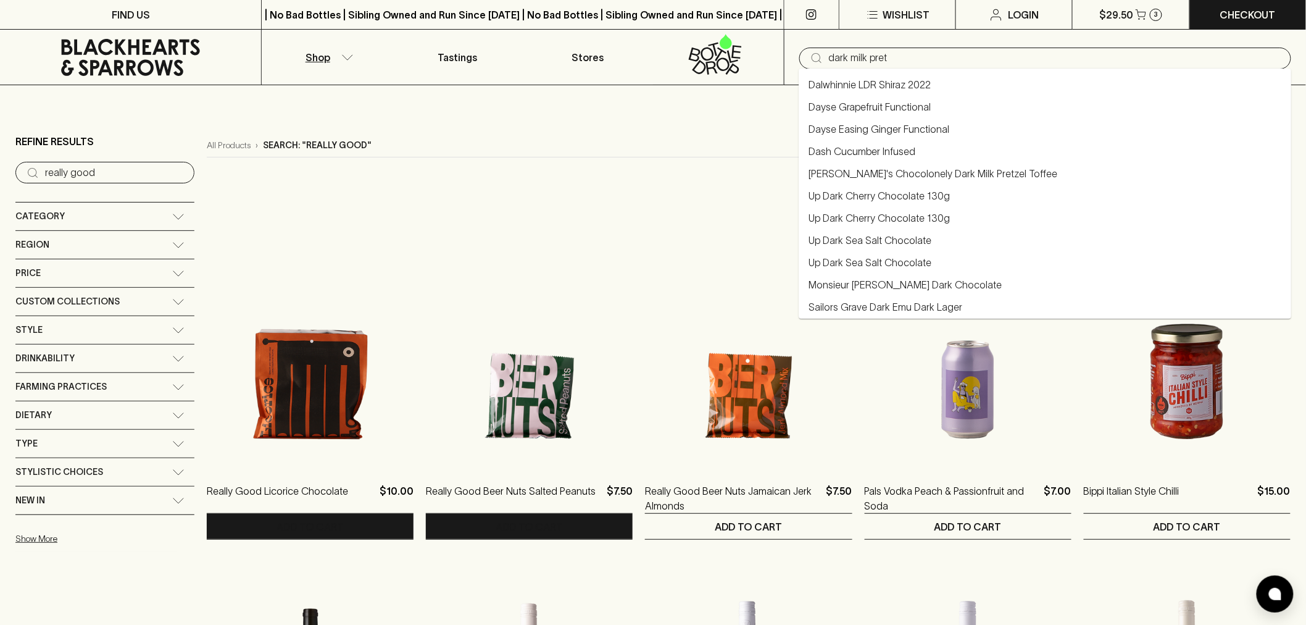
type input "dark milk pret"
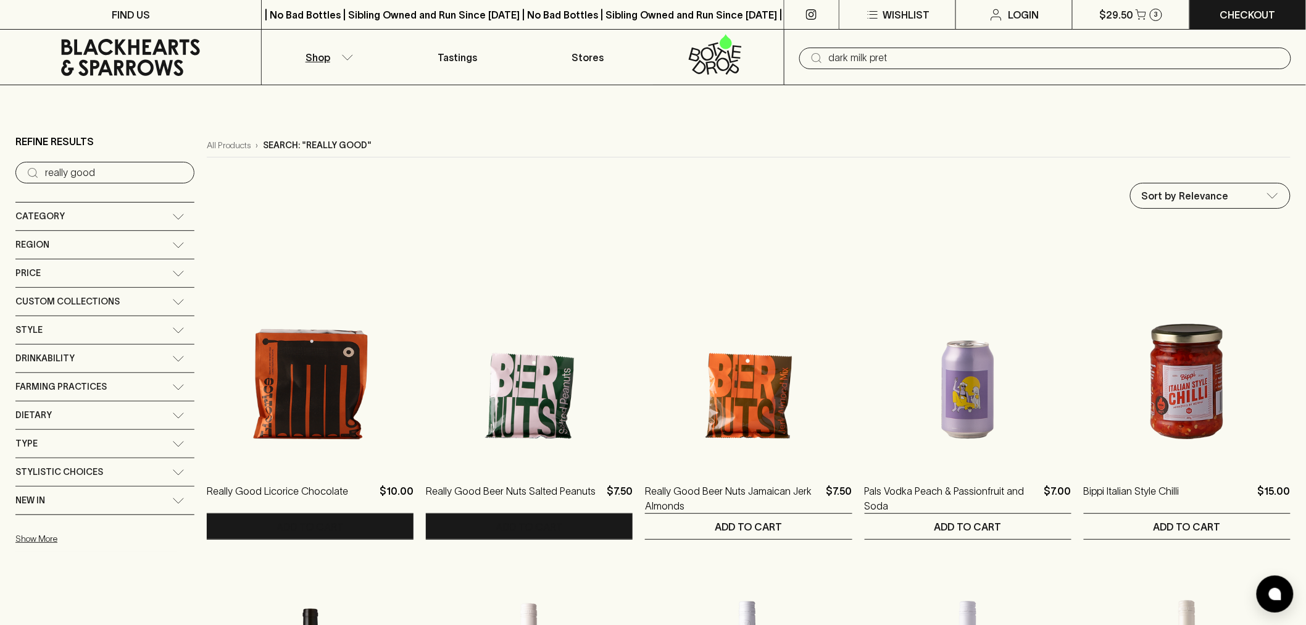
type input "dark milk pret"
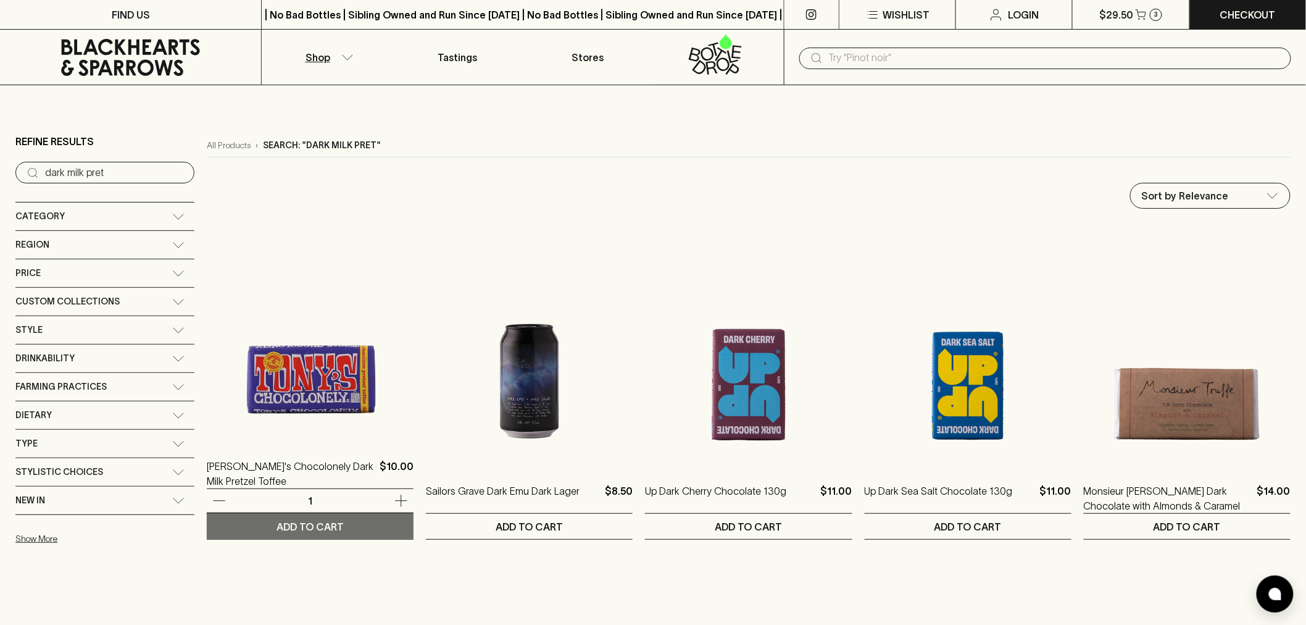
click at [286, 531] on p "ADD TO CART" at bounding box center [309, 526] width 67 height 15
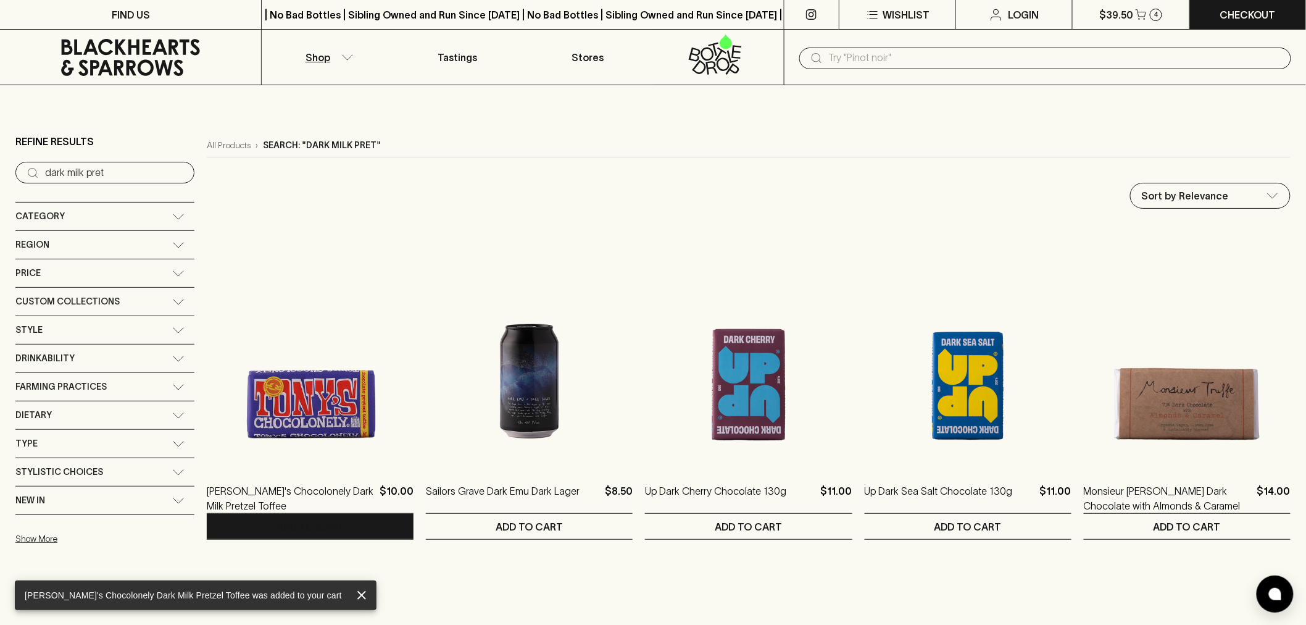
click at [906, 51] on input "text" at bounding box center [1055, 58] width 452 height 20
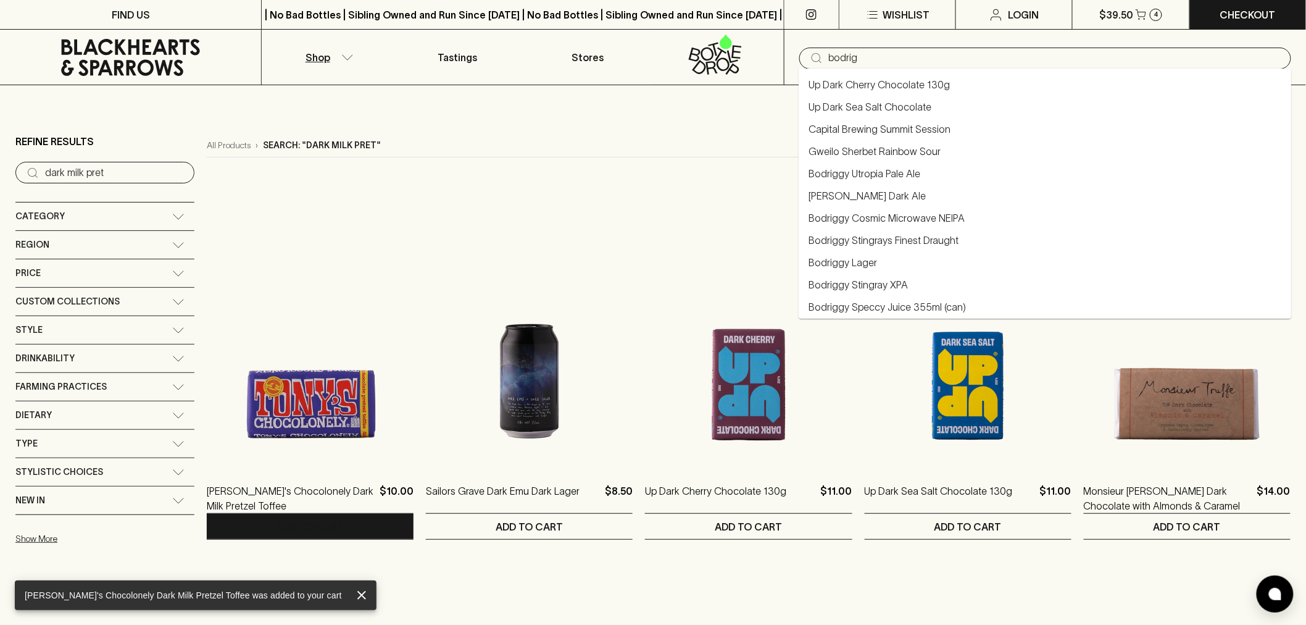
type input "bodrigg"
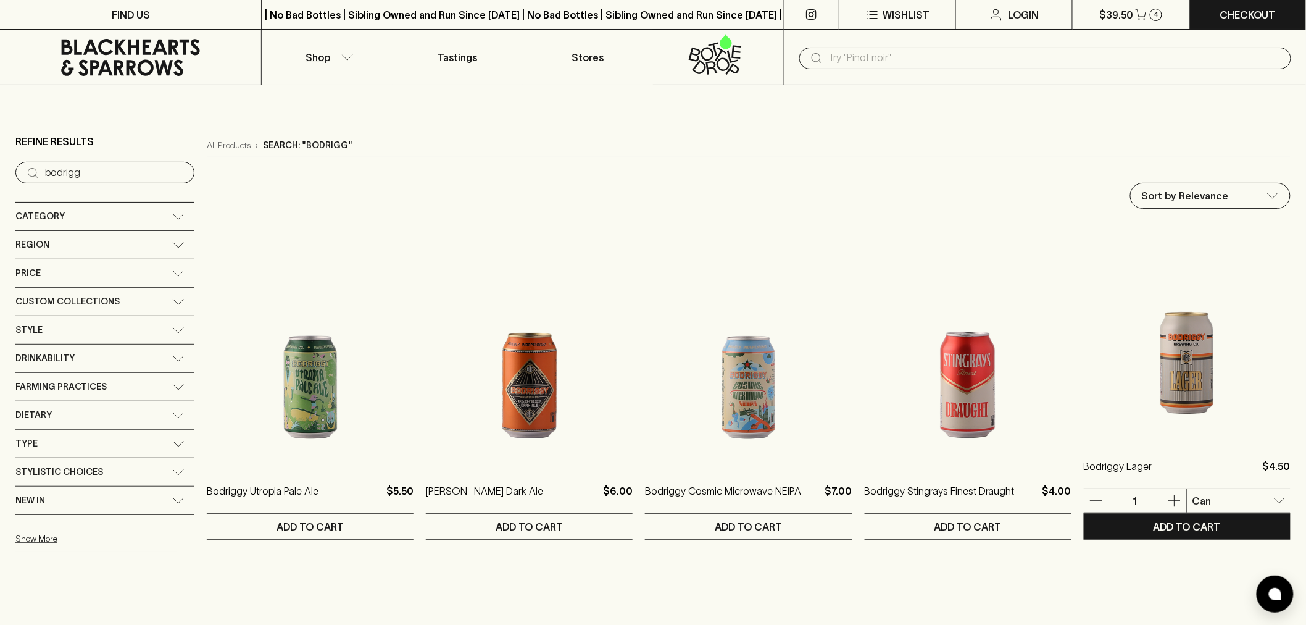
click at [1161, 397] on img at bounding box center [1187, 332] width 207 height 216
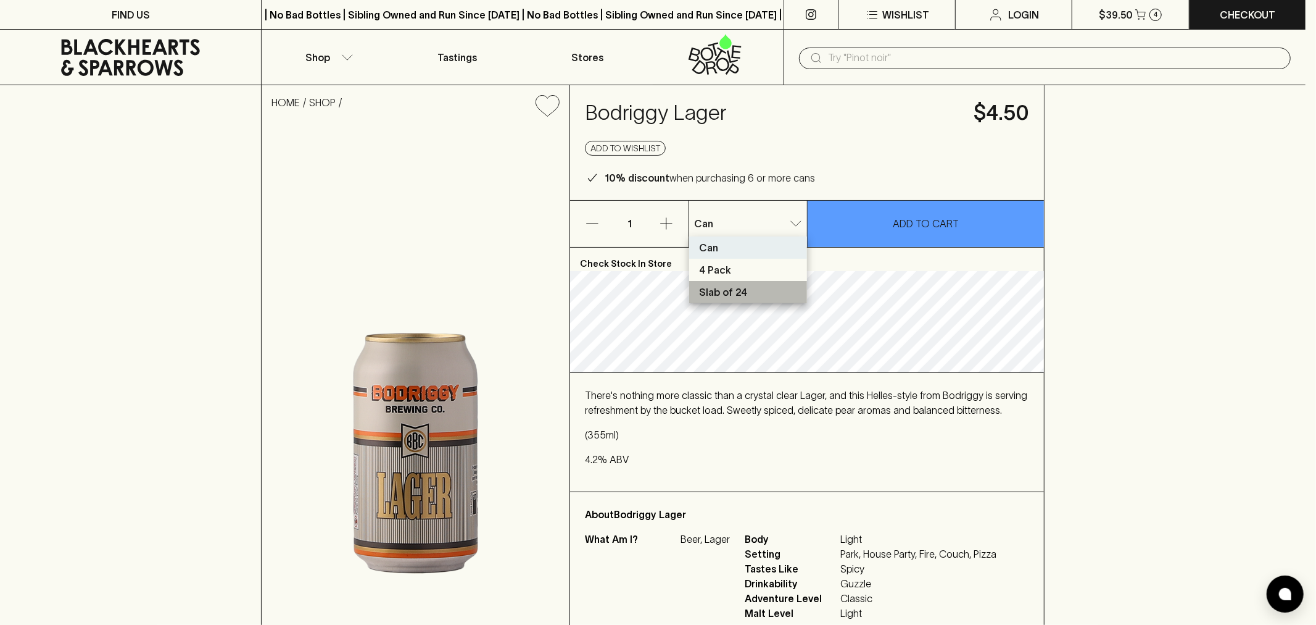
click at [736, 290] on p "Slab of 24" at bounding box center [723, 292] width 48 height 15
type input "2"
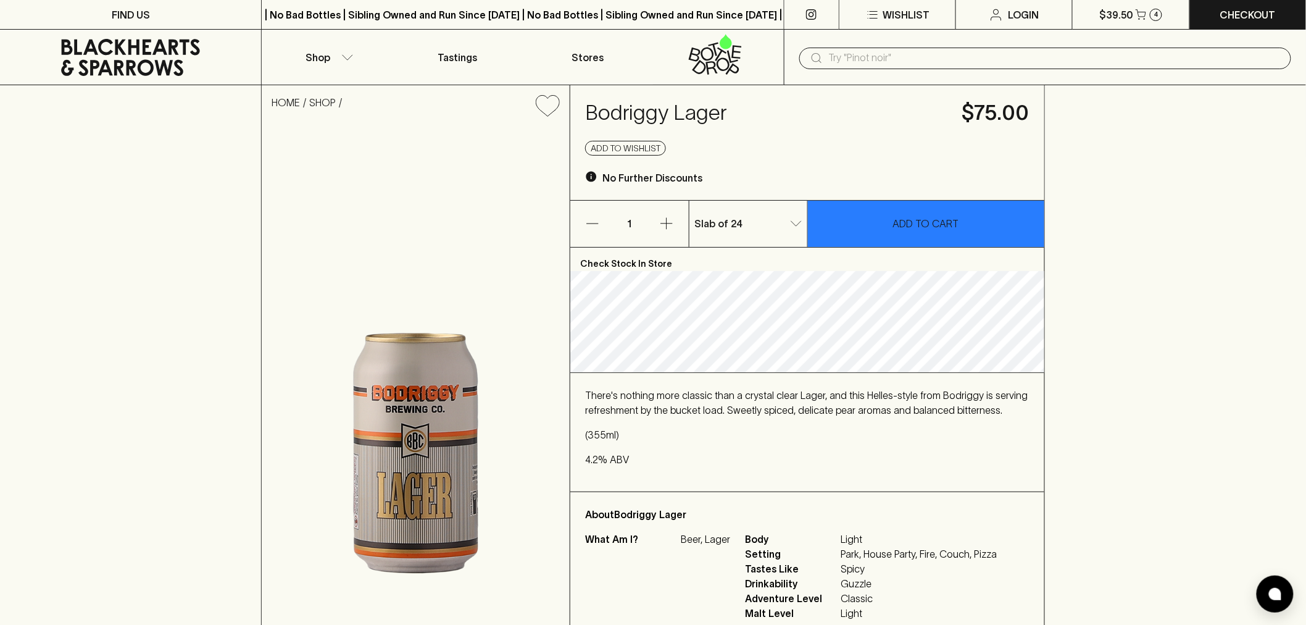
click at [939, 225] on p "ADD TO CART" at bounding box center [926, 223] width 66 height 15
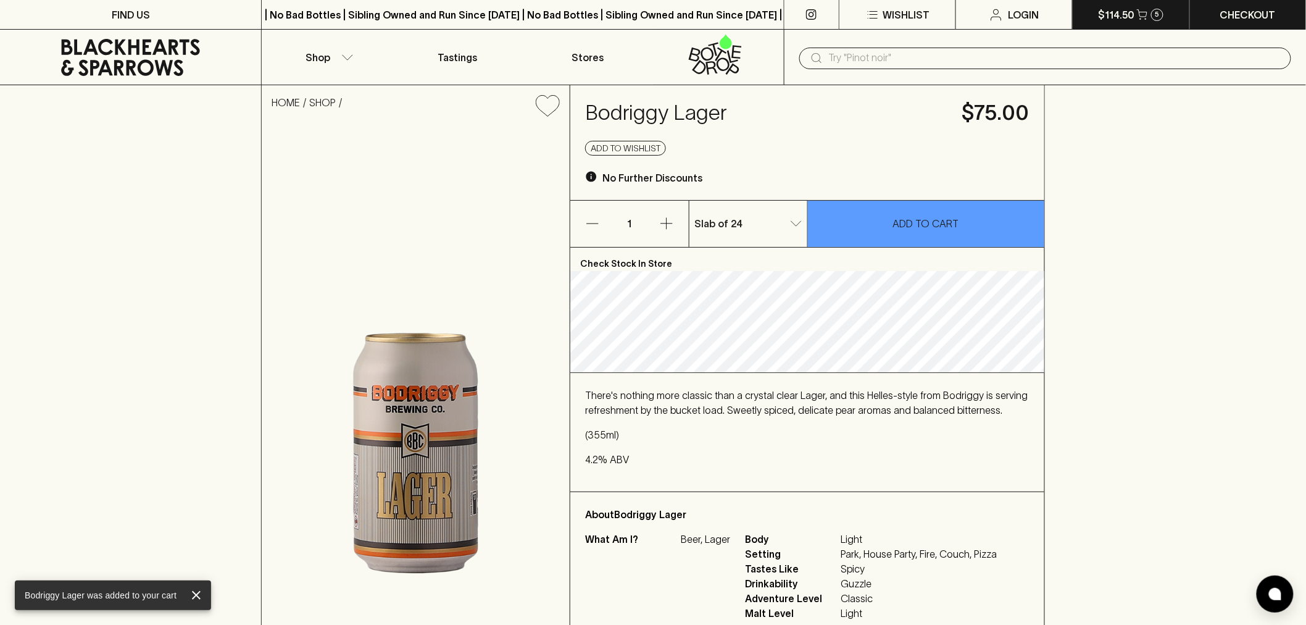
click at [1144, 15] on icon "button" at bounding box center [1142, 14] width 10 height 10
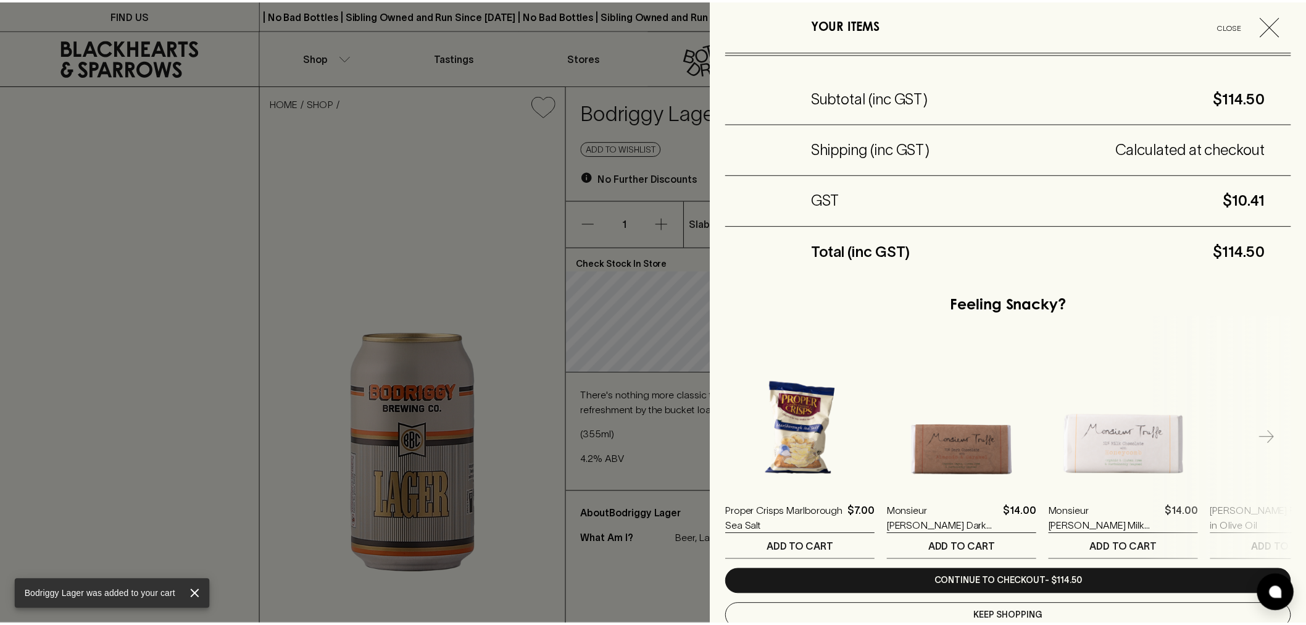
scroll to position [484, 0]
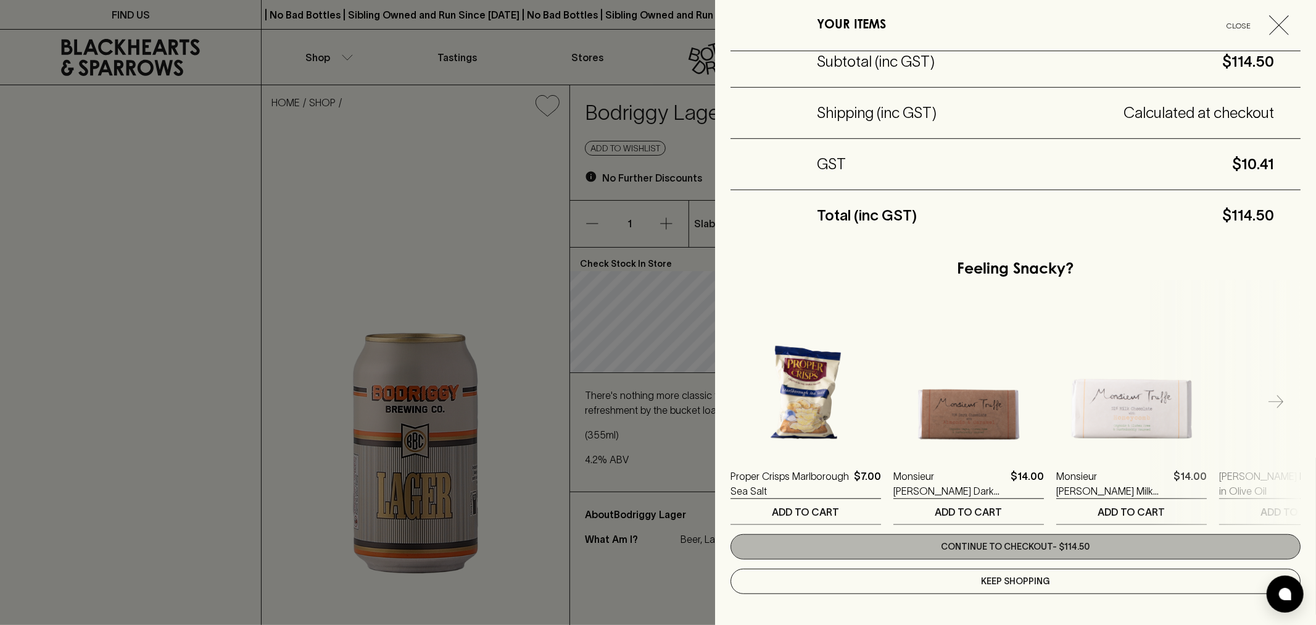
click at [1028, 545] on link "Continue to checkout - $114.50" at bounding box center [1016, 546] width 570 height 25
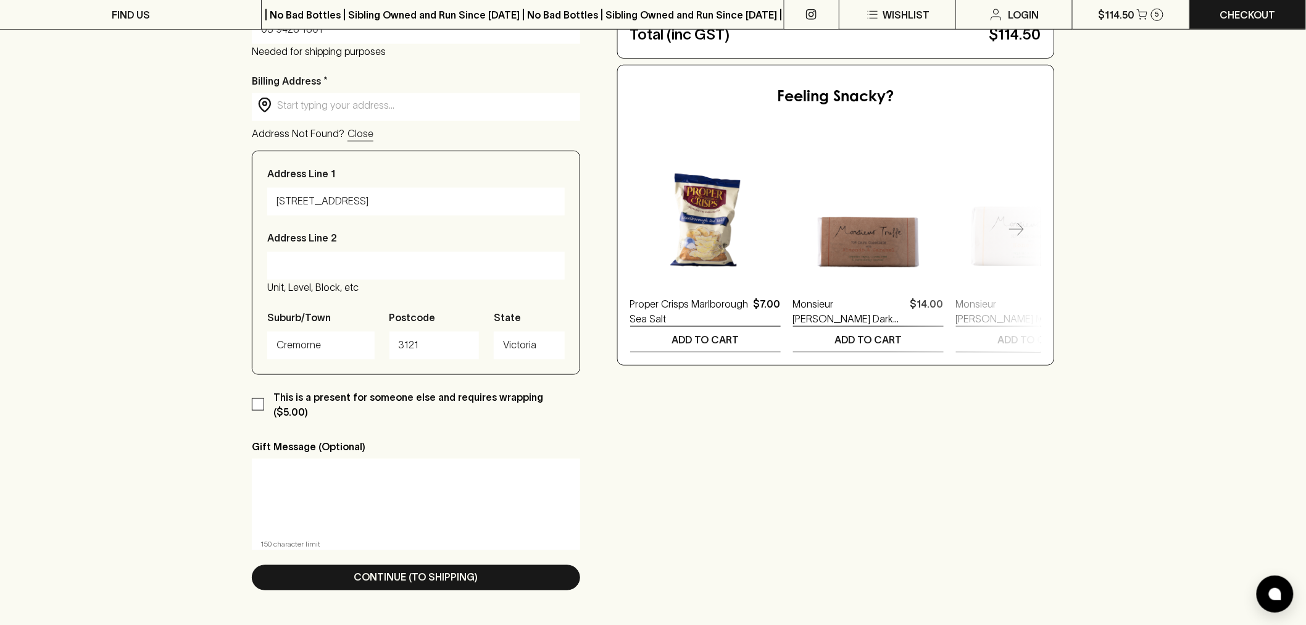
scroll to position [548, 0]
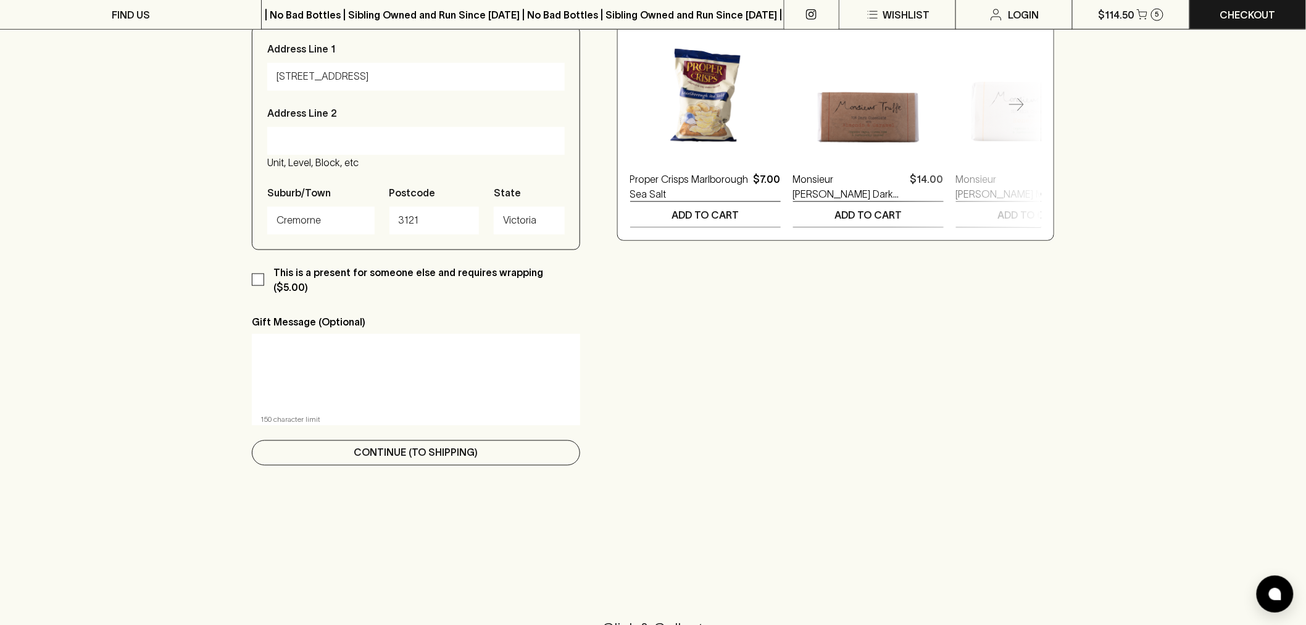
click at [415, 445] on p "Continue (To Shipping)" at bounding box center [416, 452] width 124 height 15
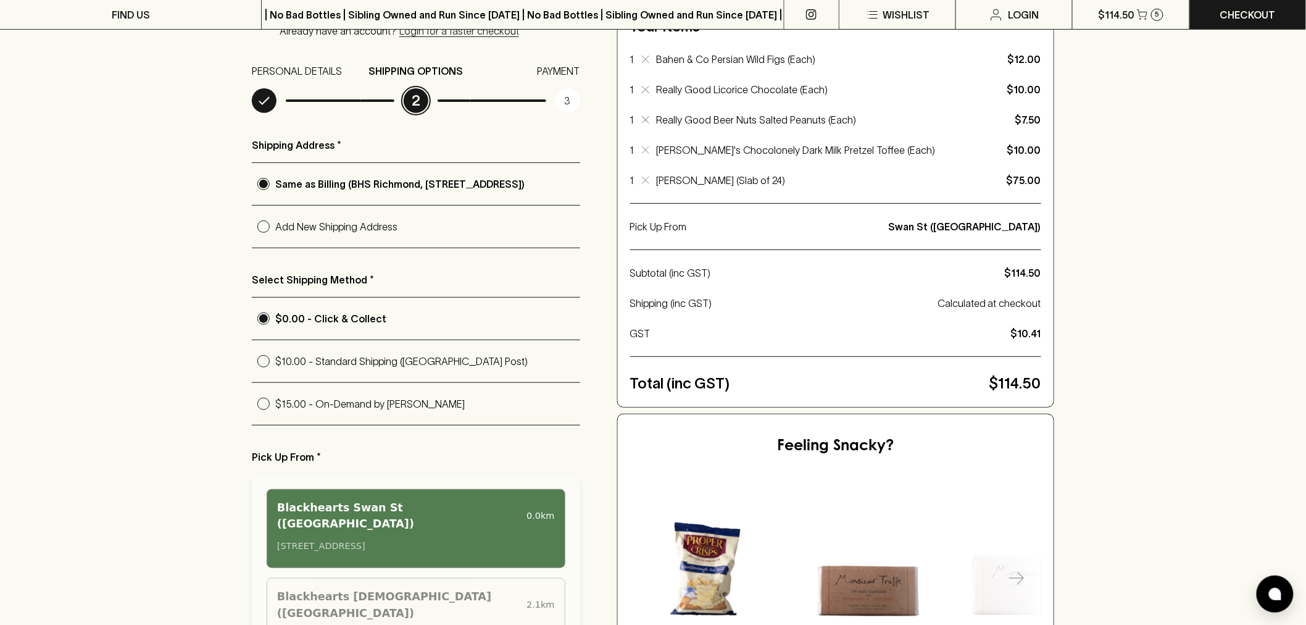
scroll to position [69, 0]
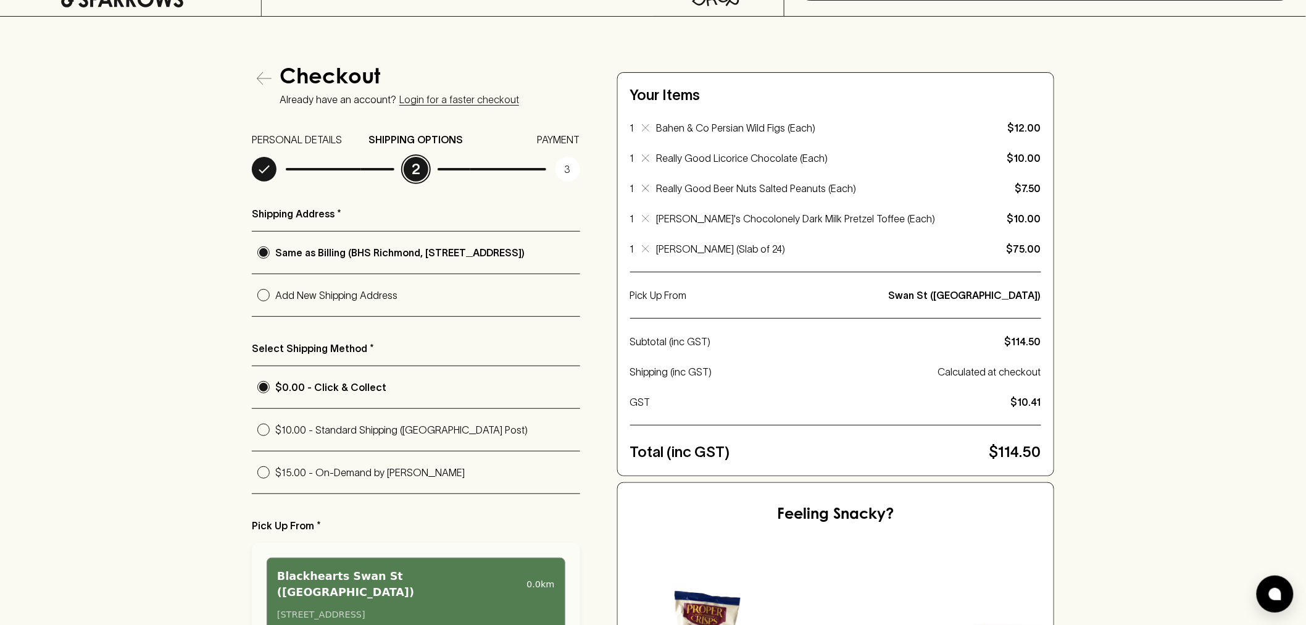
click at [318, 479] on p "$15.00 - On-Demand by [PERSON_NAME]" at bounding box center [427, 472] width 305 height 15
click at [275, 479] on input "$15.00 - On-Demand by [PERSON_NAME]" at bounding box center [263, 471] width 23 height 23
radio input "true"
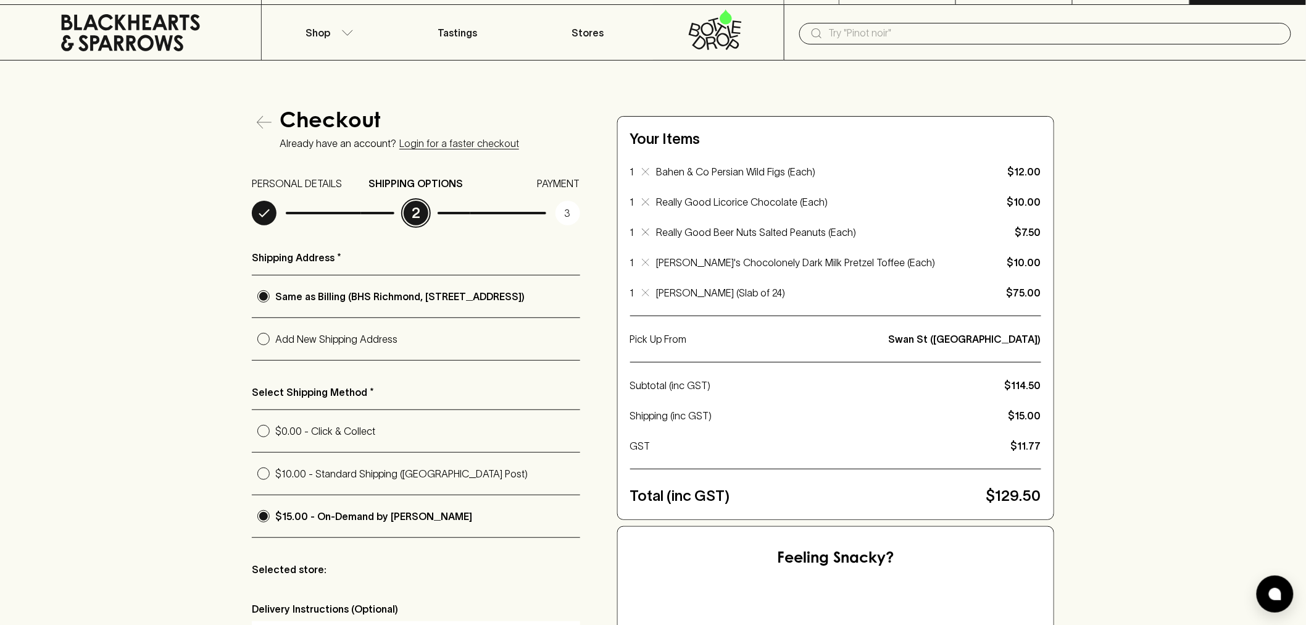
scroll to position [0, 0]
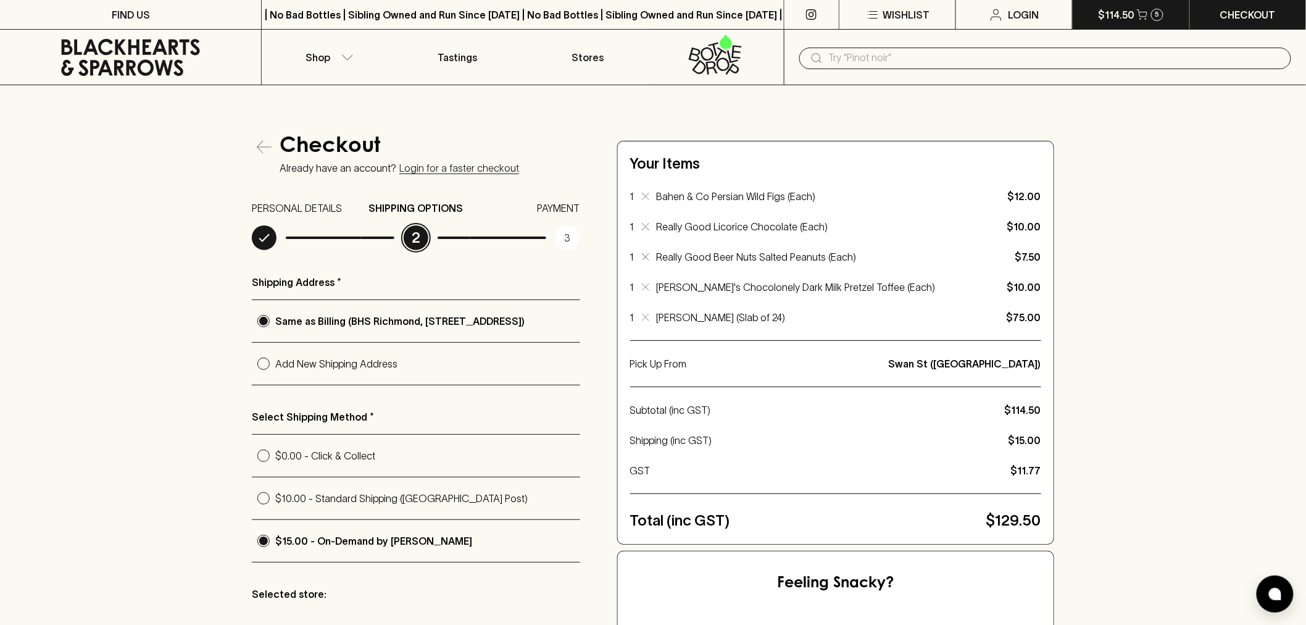
click at [1115, 15] on p "$114.50" at bounding box center [1116, 14] width 36 height 15
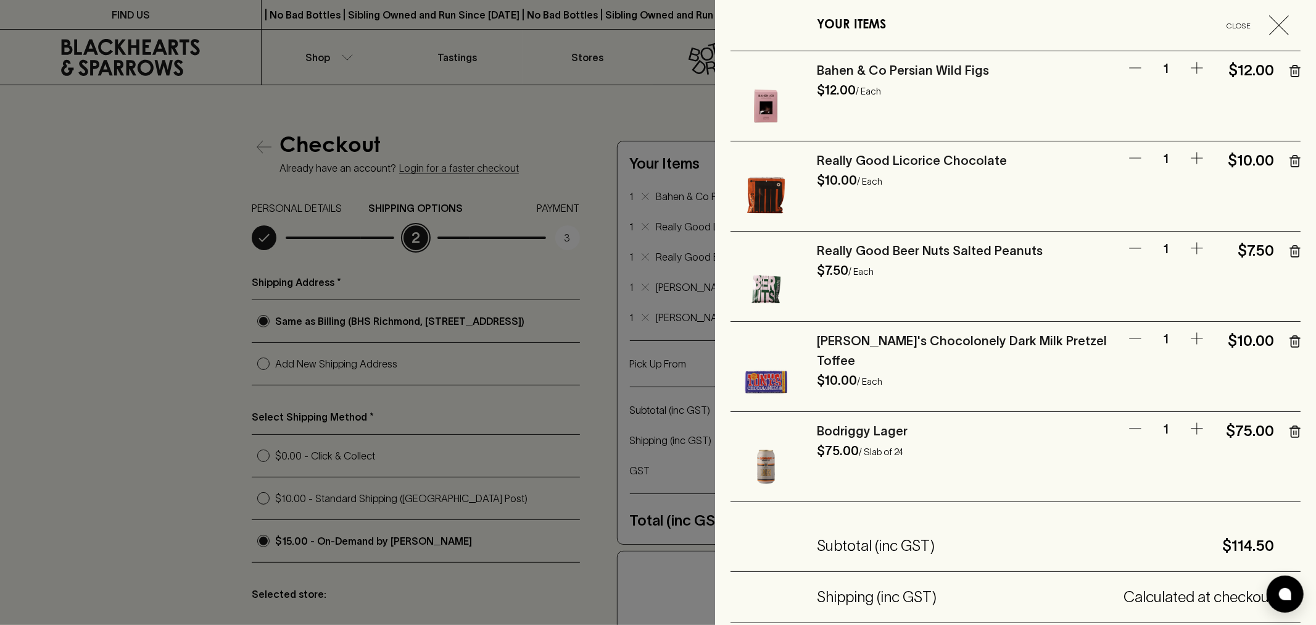
click at [1290, 70] on icon "button" at bounding box center [1295, 71] width 11 height 12
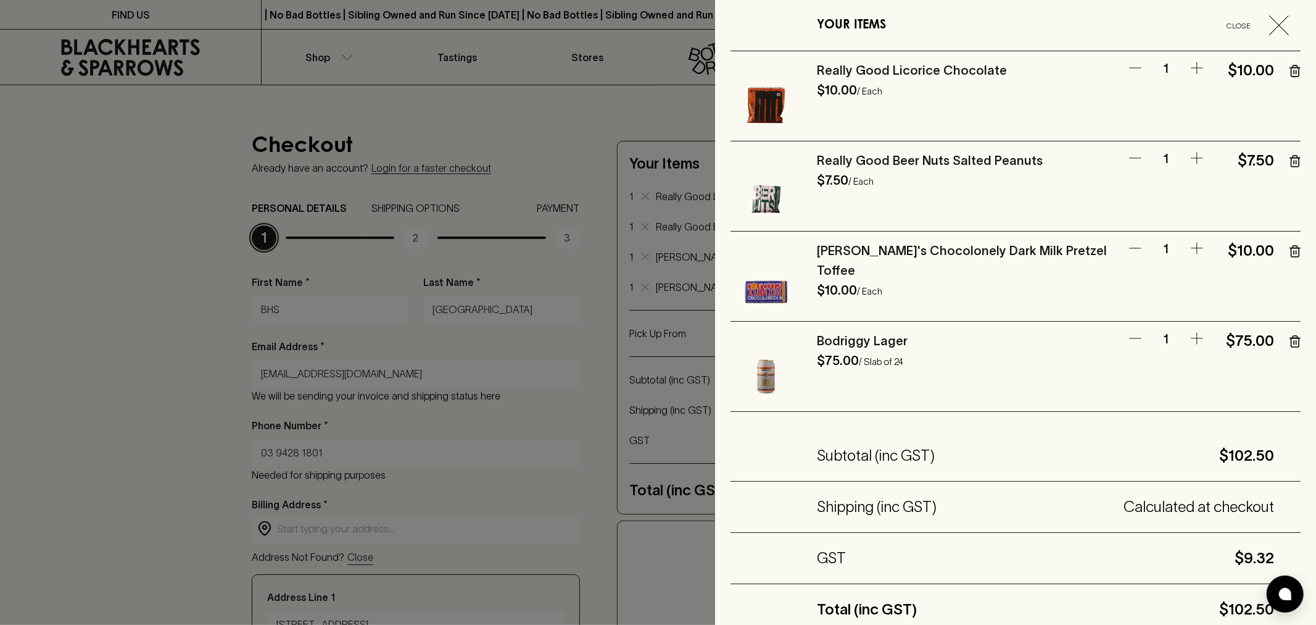
drag, startPoint x: 1270, startPoint y: 68, endPoint x: 1284, endPoint y: 68, distance: 14.2
click at [1273, 68] on div "Really Good Licorice Chocolate $10.00 / Each 1 $10.00" at bounding box center [1016, 96] width 570 height 90
click at [1292, 68] on icon "button" at bounding box center [1296, 70] width 8 height 11
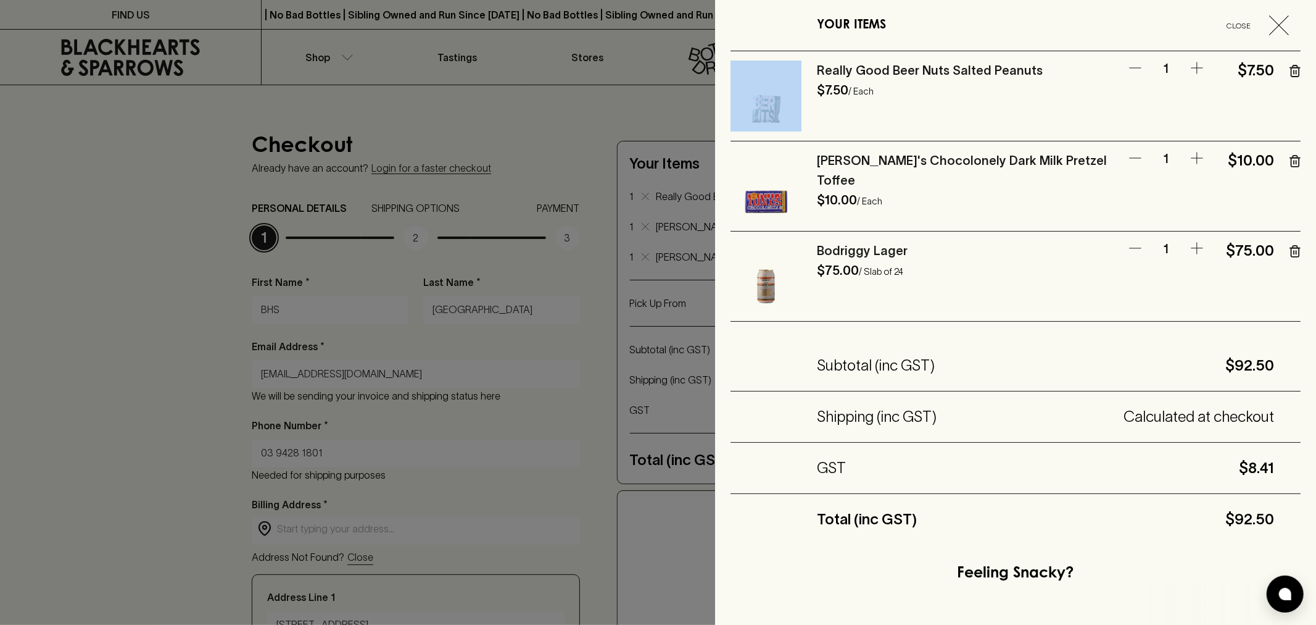
click at [1290, 78] on button "button" at bounding box center [1295, 70] width 11 height 21
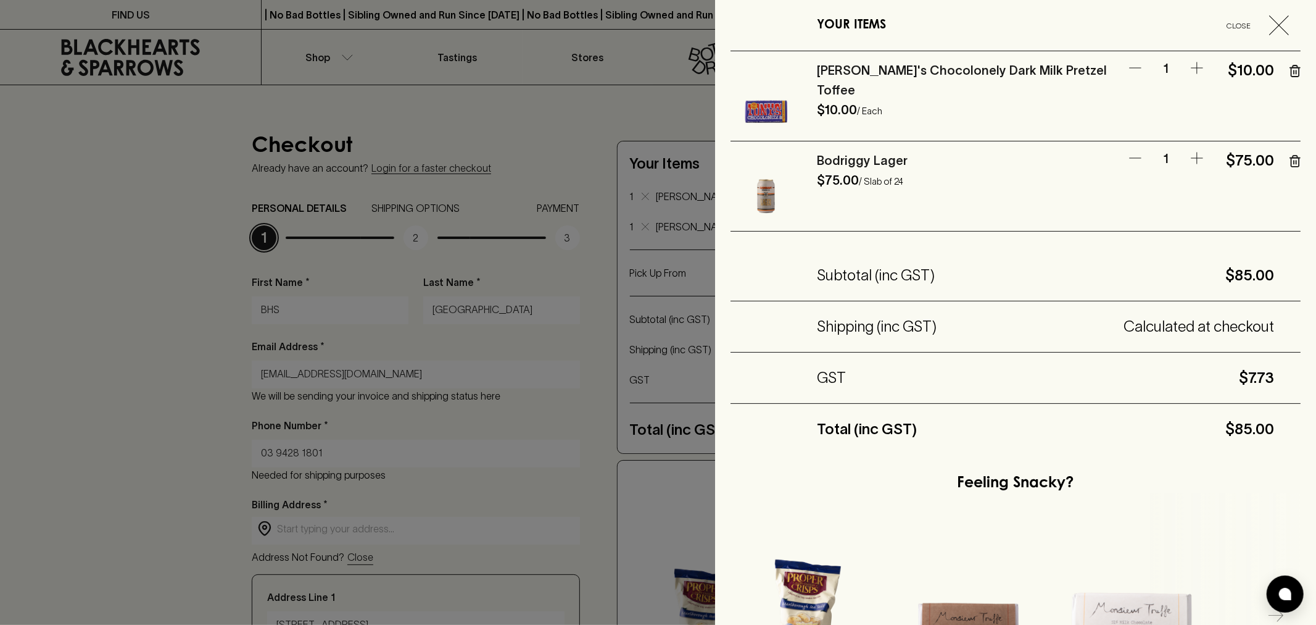
click at [1290, 77] on button "button" at bounding box center [1295, 70] width 11 height 21
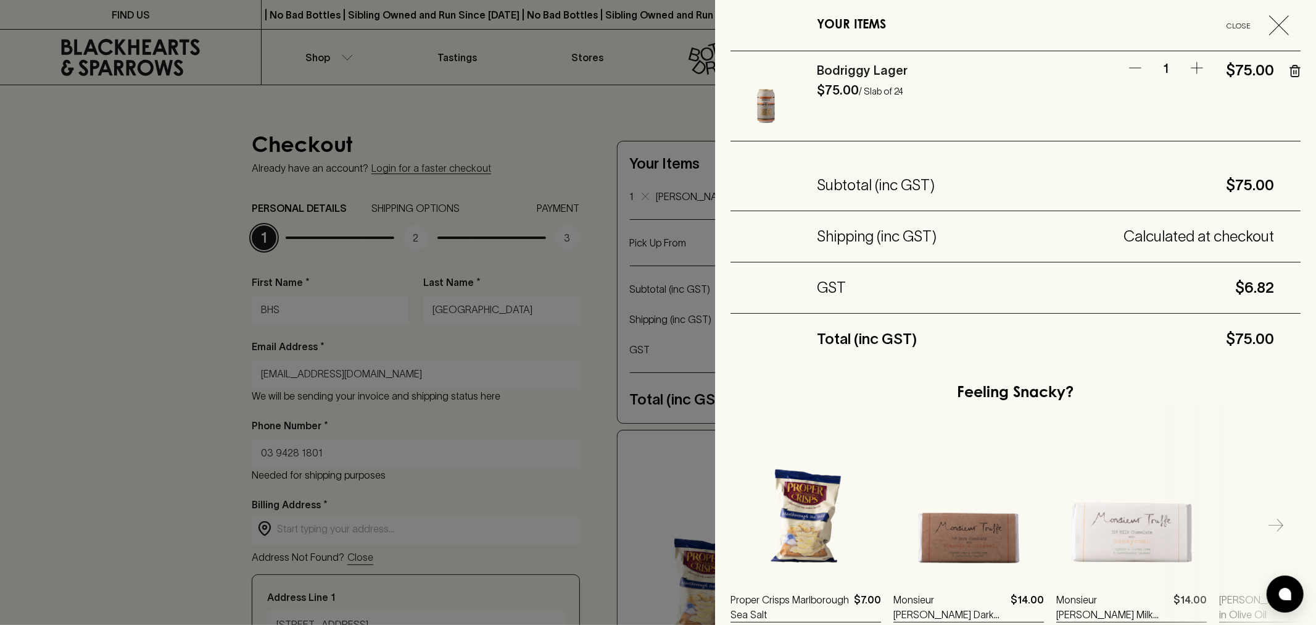
click at [1290, 77] on button "button" at bounding box center [1295, 70] width 11 height 21
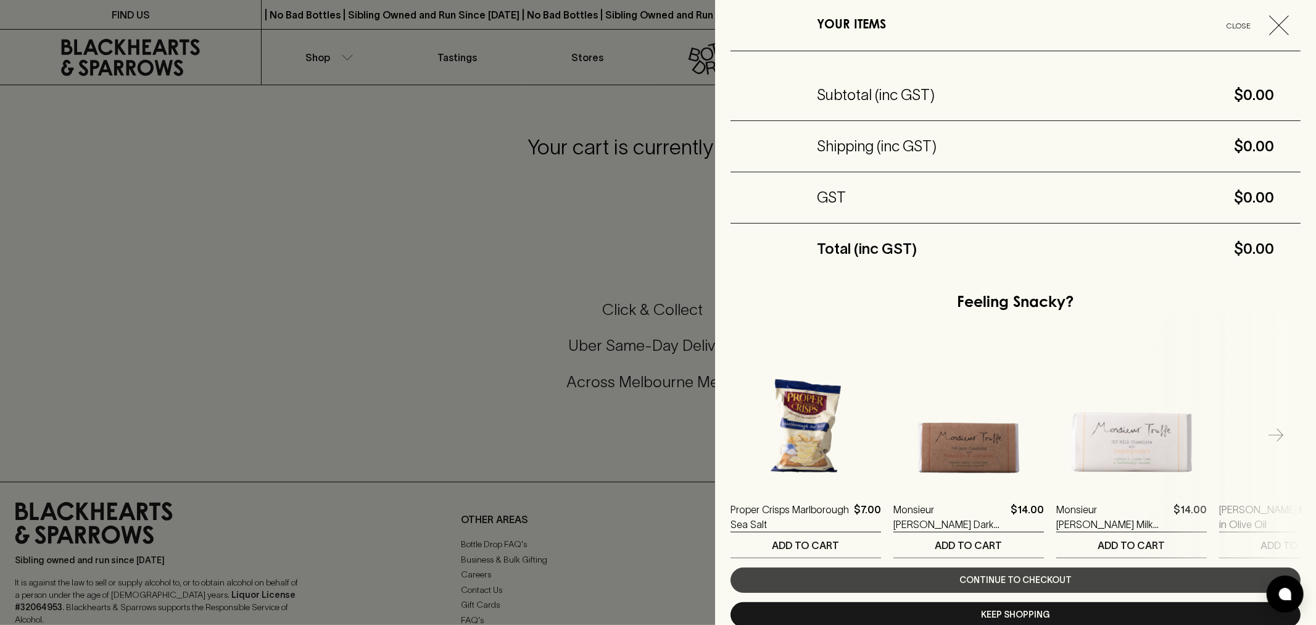
click at [1042, 615] on button "Keep Shopping" at bounding box center [1016, 614] width 570 height 25
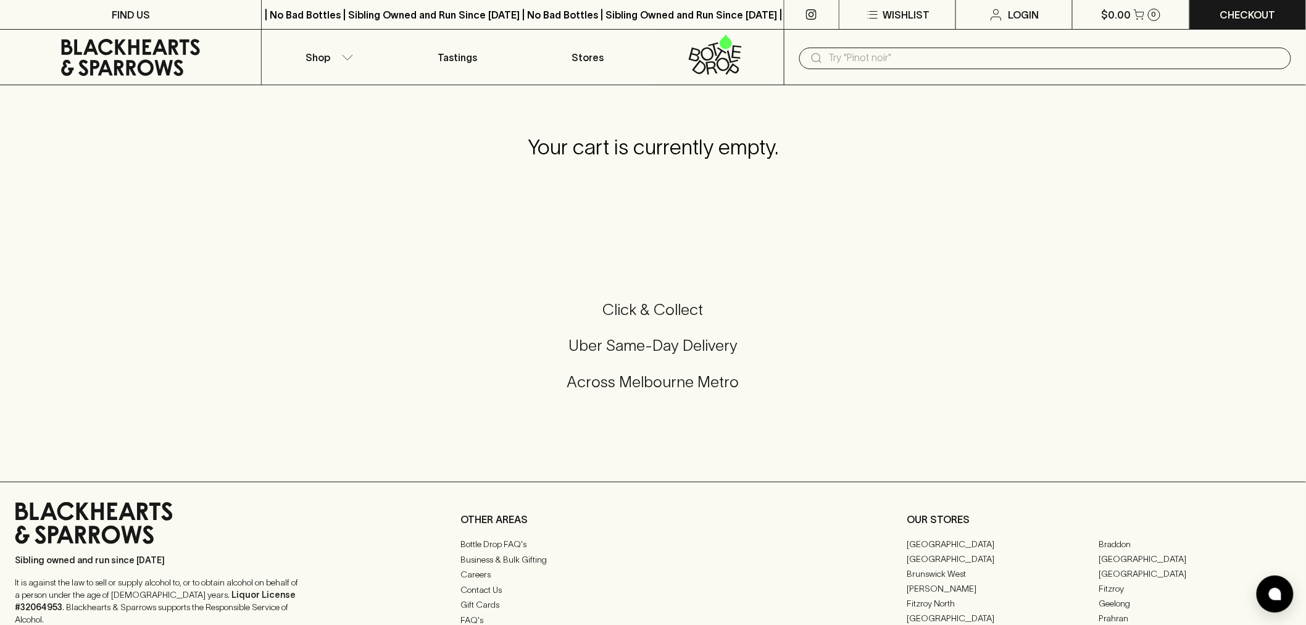
click at [127, 39] on icon at bounding box center [130, 57] width 243 height 37
